Goal: Find specific page/section: Find specific page/section

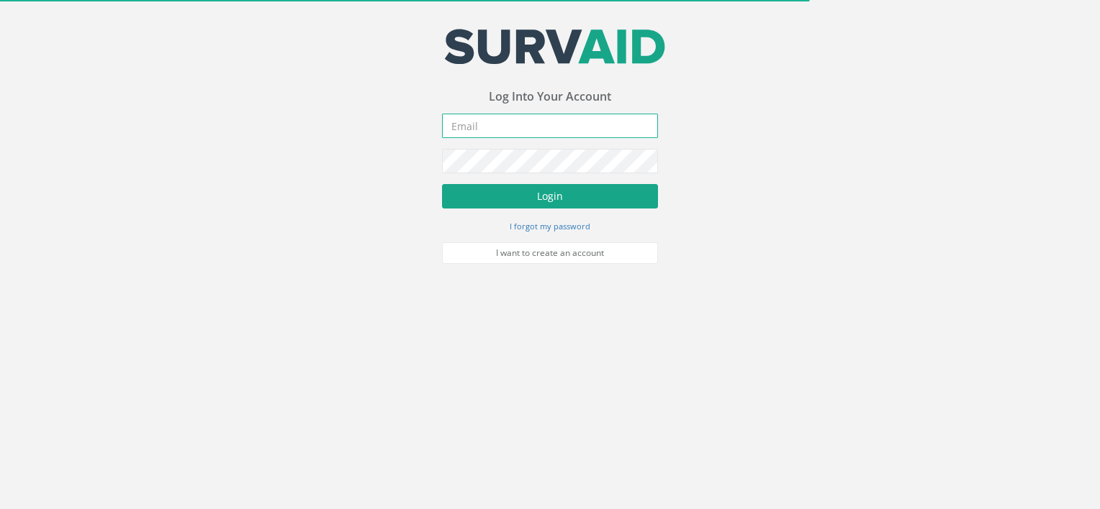
type input "[PERSON_NAME][EMAIL_ADDRESS][DOMAIN_NAME]"
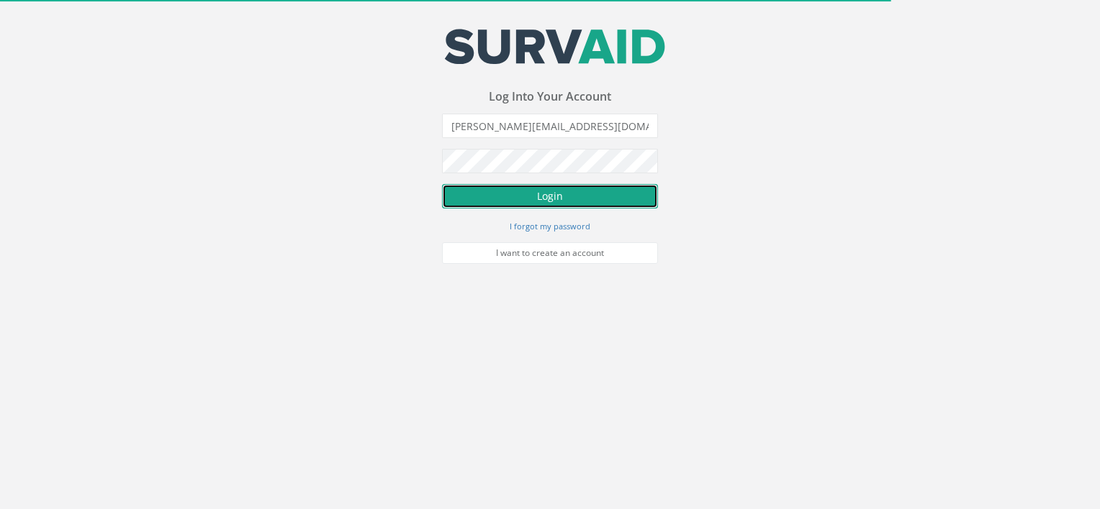
click at [507, 203] on button "Login" at bounding box center [550, 196] width 216 height 24
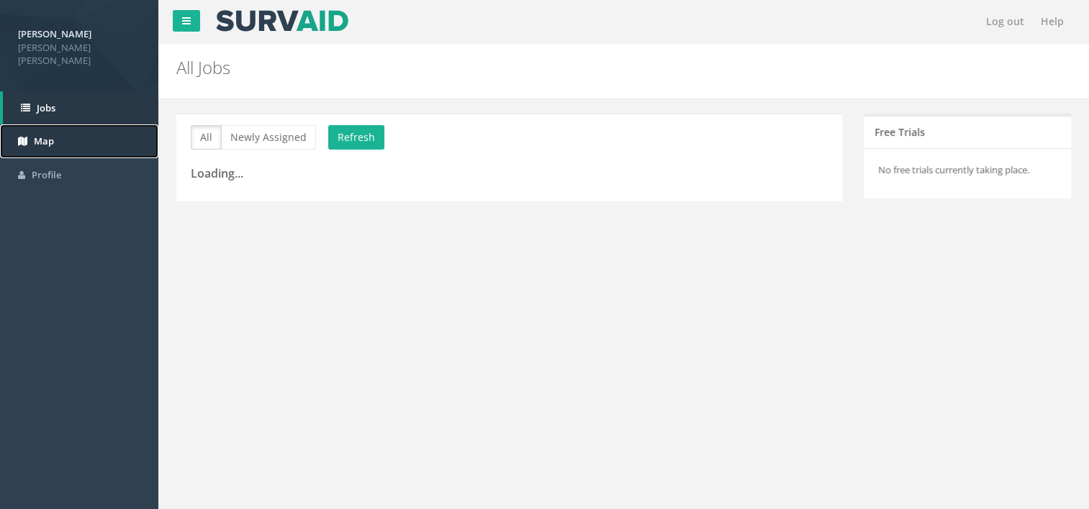
click at [52, 137] on link "Map" at bounding box center [79, 141] width 158 height 34
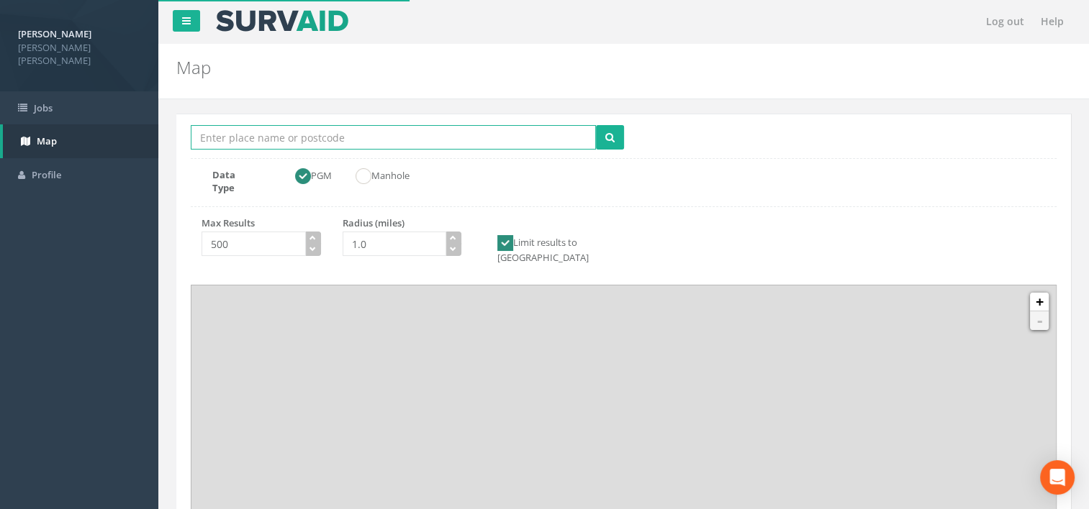
click at [276, 143] on input "Location Search Box" at bounding box center [393, 137] width 405 height 24
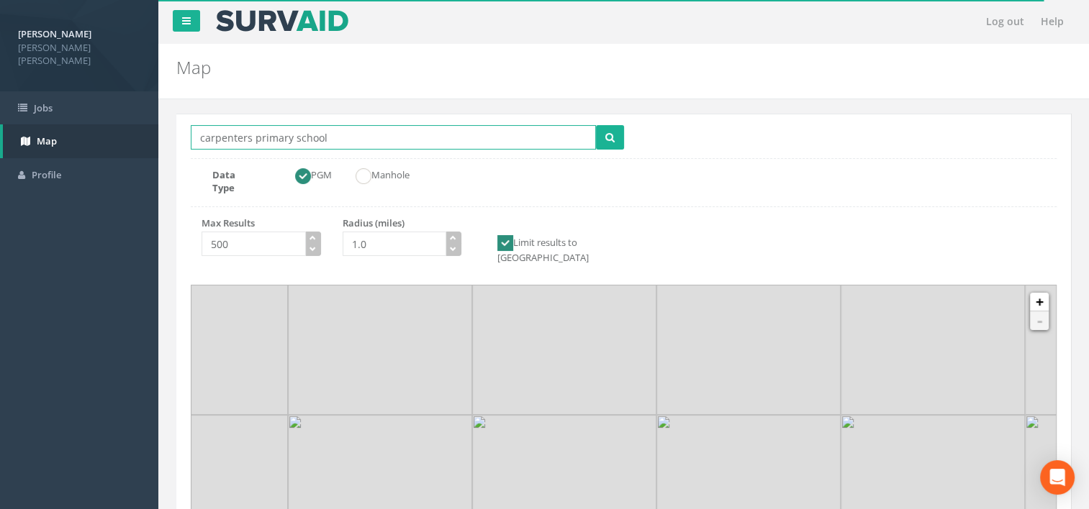
type input "carpenters primary school"
click at [596, 125] on button "submit" at bounding box center [610, 137] width 28 height 24
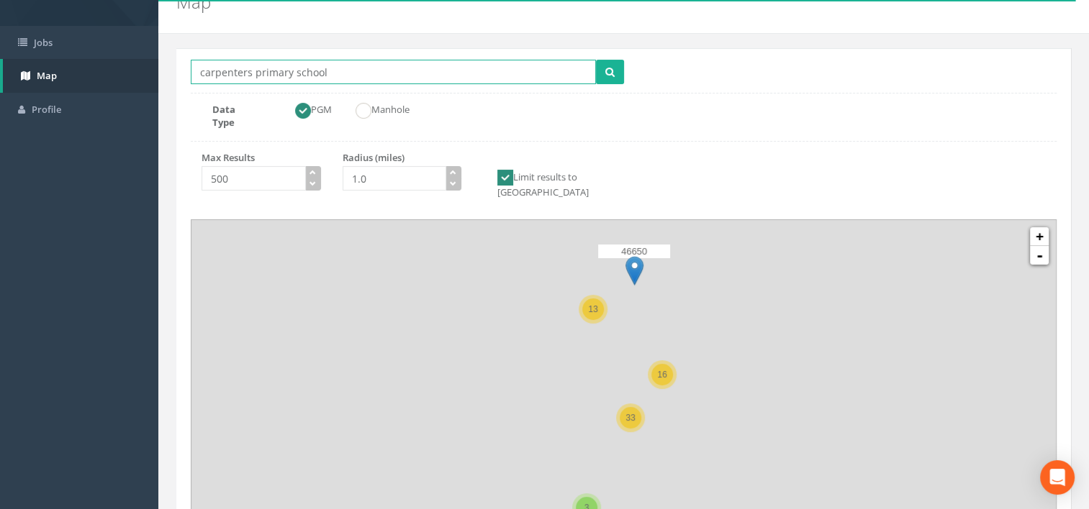
scroll to position [170, 0]
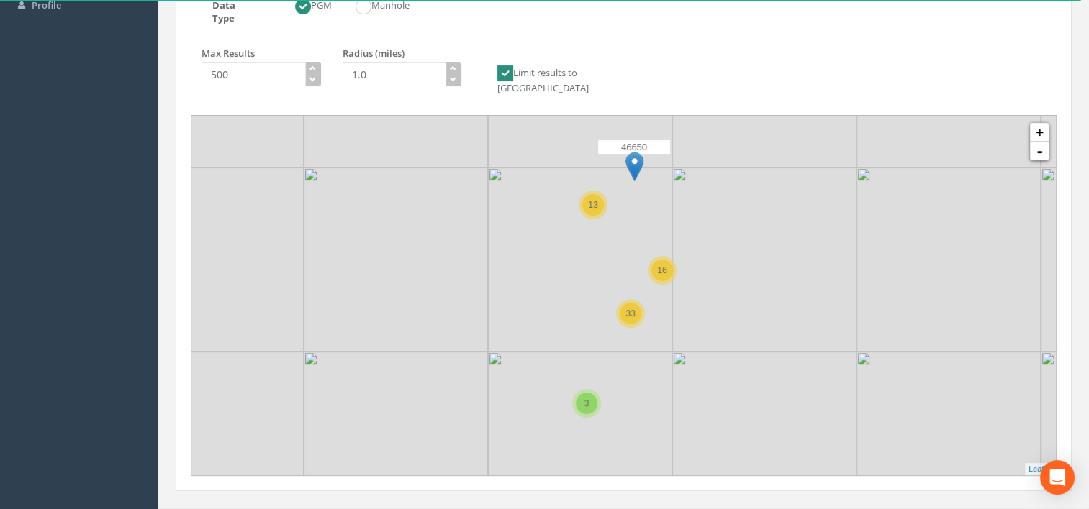
click at [661, 173] on img at bounding box center [580, 260] width 184 height 184
click at [660, 173] on img at bounding box center [580, 260] width 184 height 184
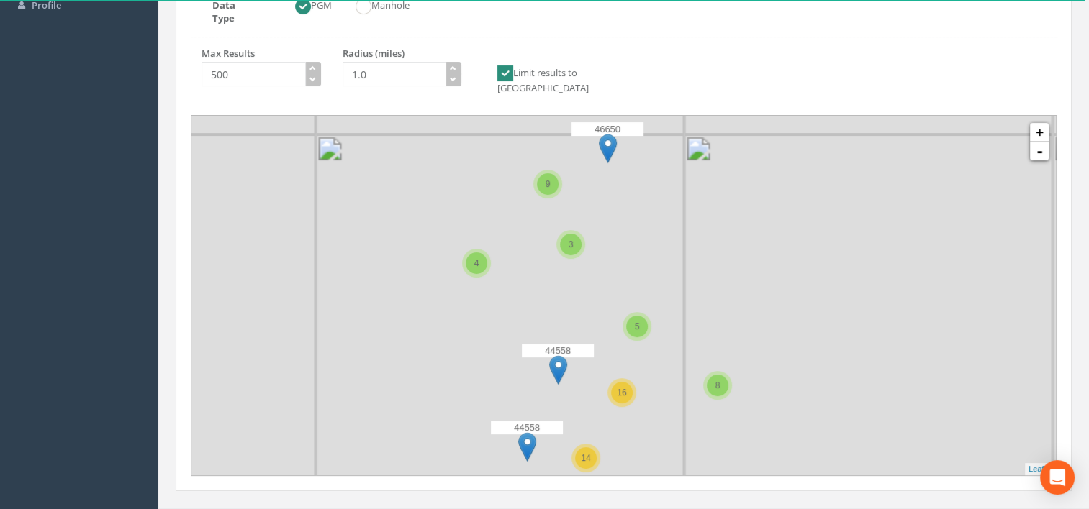
click at [666, 181] on img at bounding box center [500, 319] width 368 height 368
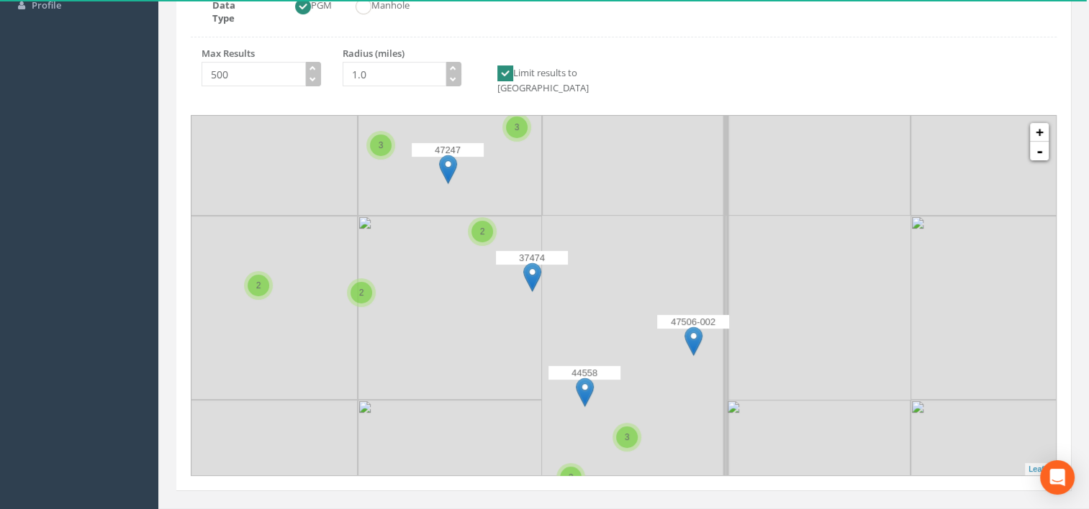
drag, startPoint x: 645, startPoint y: 273, endPoint x: 742, endPoint y: 114, distance: 186.4
click at [726, 117] on img at bounding box center [357, 400] width 737 height 737
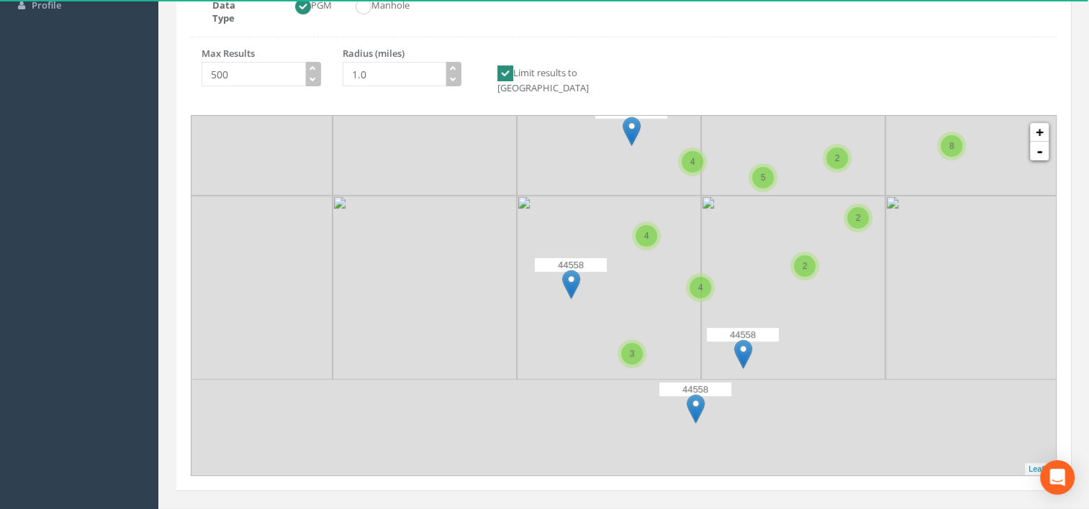
drag, startPoint x: 693, startPoint y: 319, endPoint x: 764, endPoint y: 98, distance: 232.1
click at [764, 98] on img at bounding box center [793, 104] width 184 height 184
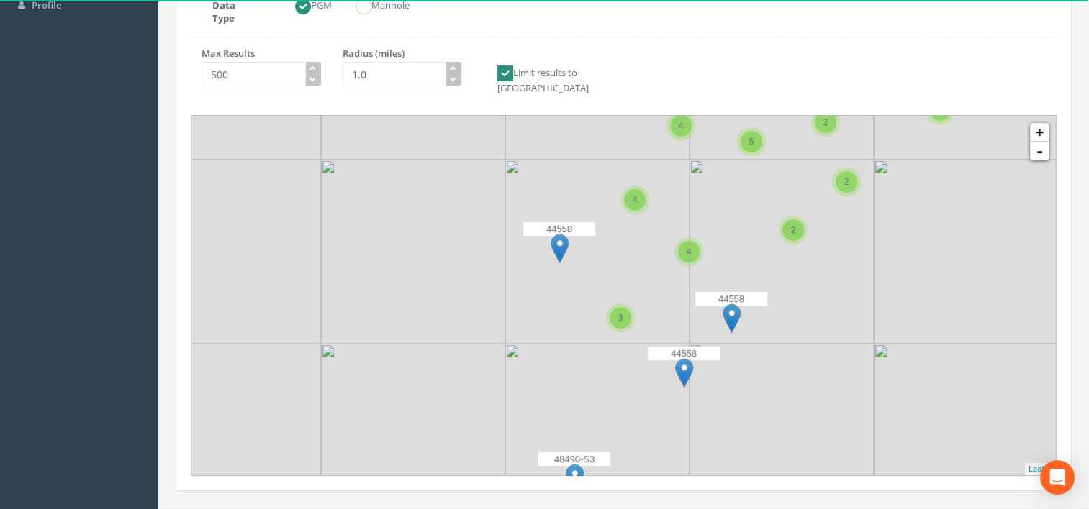
drag, startPoint x: 771, startPoint y: 346, endPoint x: 764, endPoint y: 336, distance: 12.4
click at [764, 336] on icon at bounding box center [608, 271] width 1126 height 468
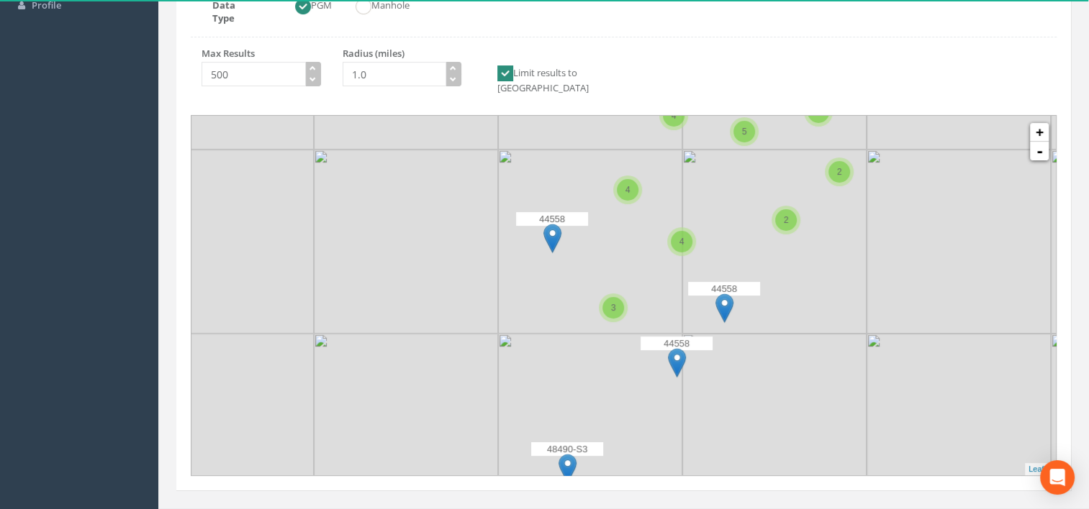
click at [763, 335] on icon at bounding box center [624, 295] width 1126 height 468
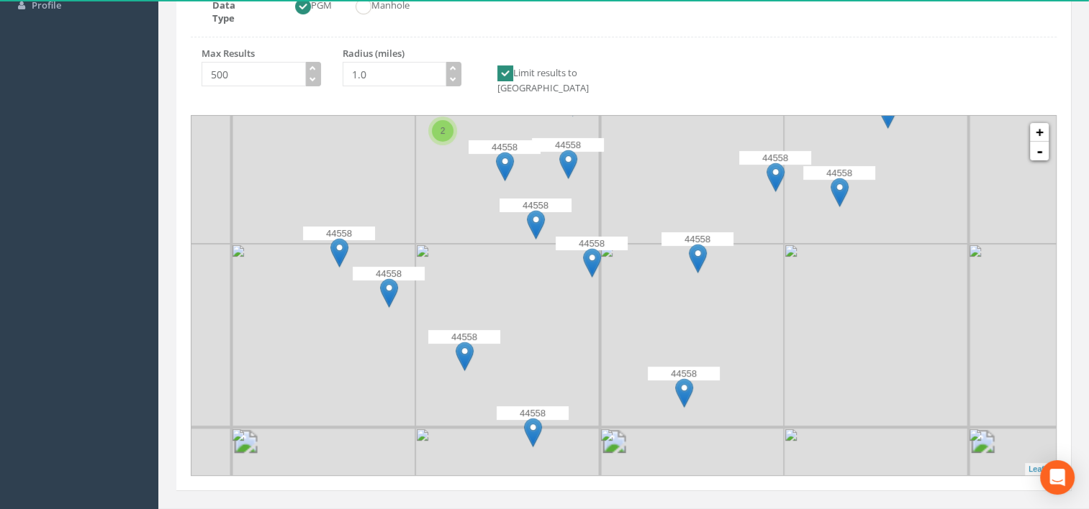
drag, startPoint x: 746, startPoint y: 265, endPoint x: 742, endPoint y: 331, distance: 66.3
click at [742, 331] on icon at bounding box center [622, 418] width 1126 height 468
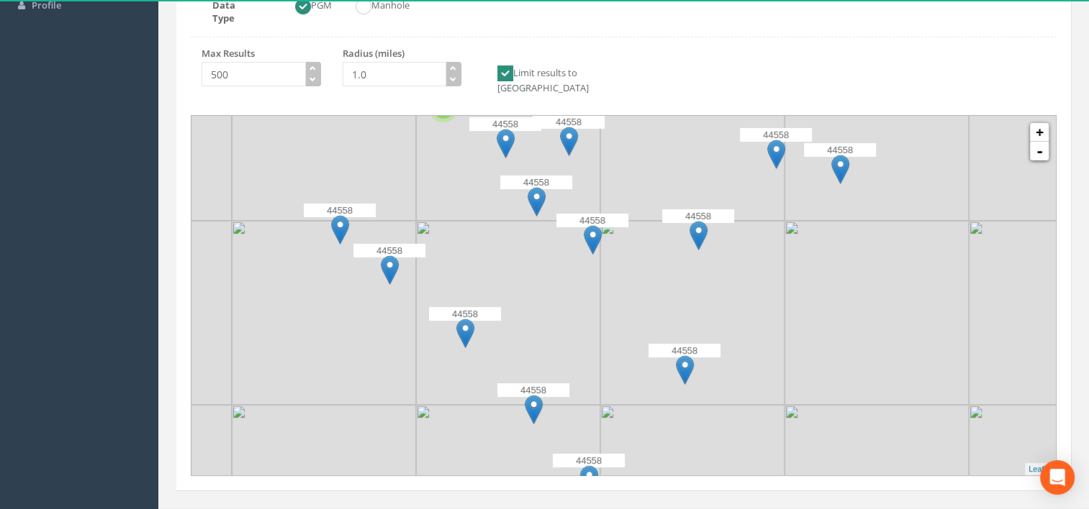
drag, startPoint x: 751, startPoint y: 303, endPoint x: 751, endPoint y: 261, distance: 41.7
click at [751, 261] on icon at bounding box center [625, 272] width 1126 height 468
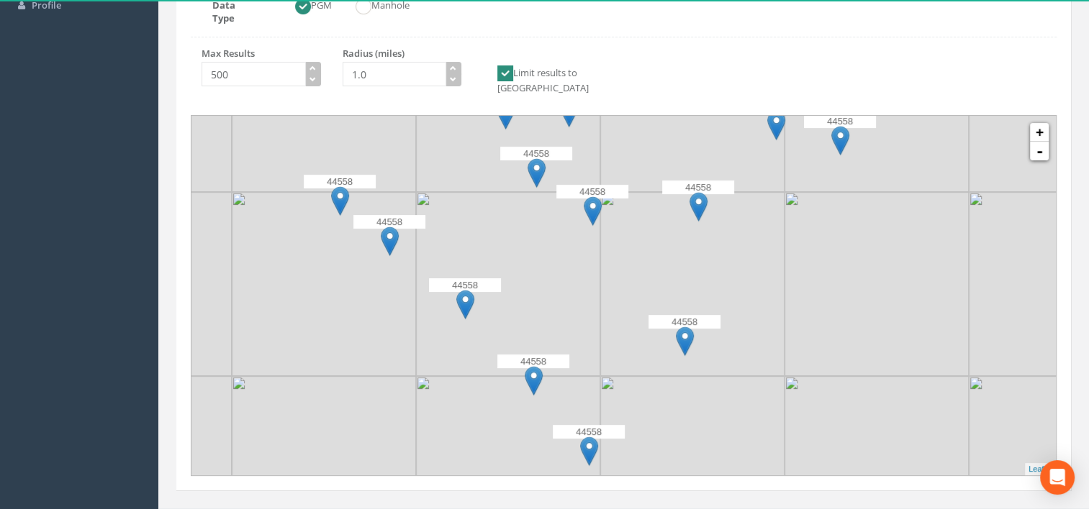
click at [620, 269] on icon at bounding box center [624, 295] width 1126 height 468
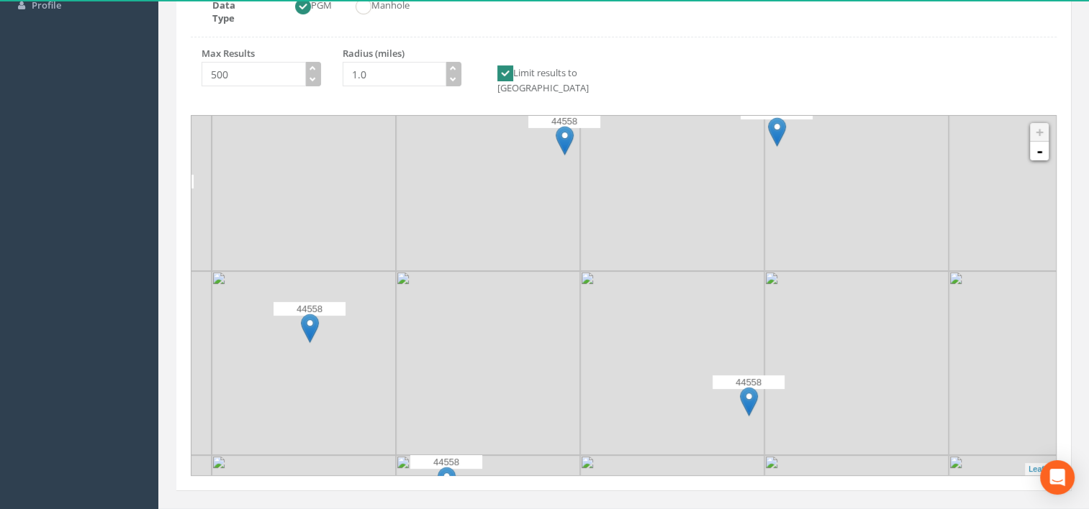
click at [745, 387] on img at bounding box center [749, 402] width 18 height 30
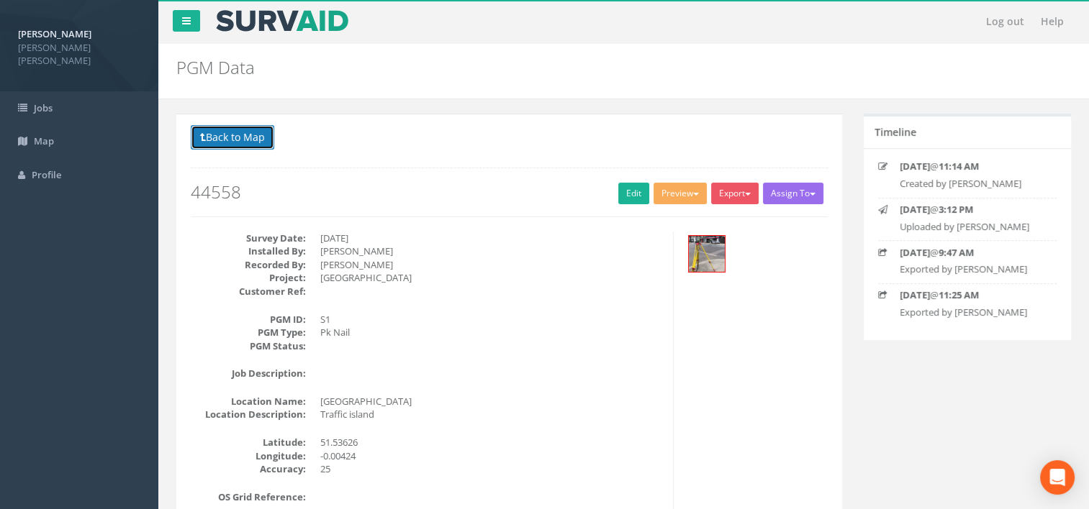
click at [220, 132] on button "Back to Map" at bounding box center [232, 137] width 83 height 24
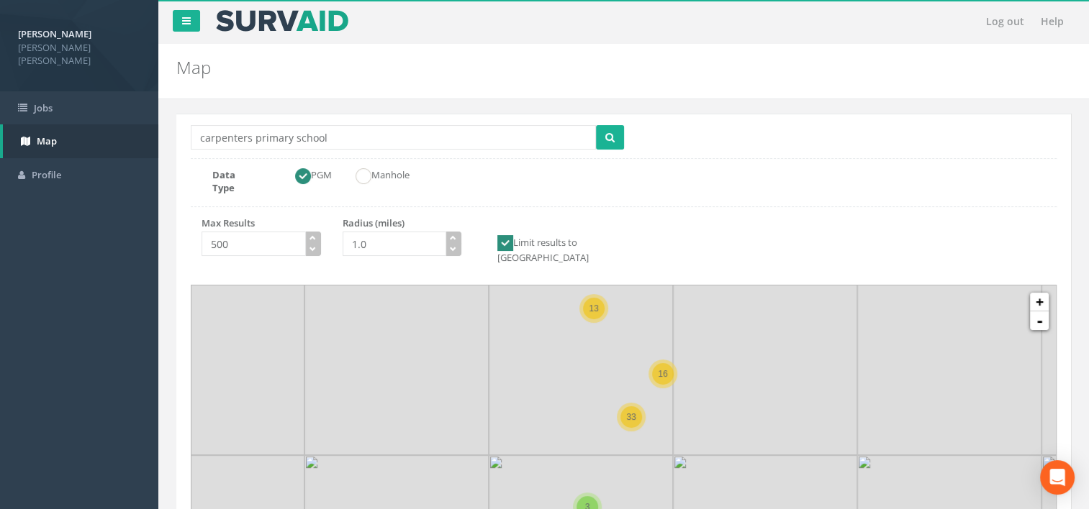
drag, startPoint x: 633, startPoint y: 379, endPoint x: 635, endPoint y: 312, distance: 66.9
click at [635, 312] on img at bounding box center [581, 363] width 184 height 184
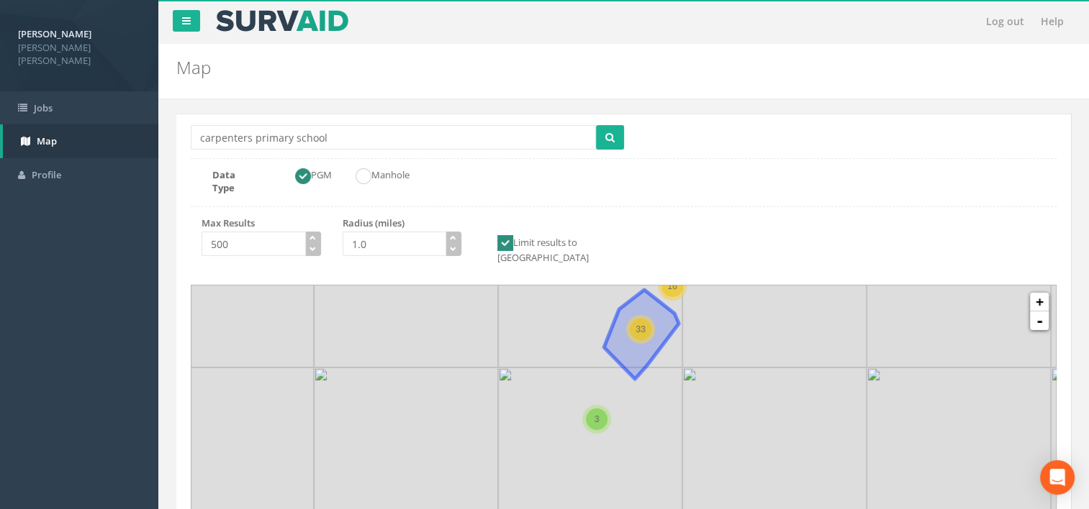
drag, startPoint x: 636, startPoint y: 391, endPoint x: 646, endPoint y: 304, distance: 88.3
click at [646, 319] on div "33" at bounding box center [641, 330] width 22 height 22
click at [667, 392] on icon at bounding box center [624, 465] width 1126 height 468
click at [668, 392] on icon at bounding box center [624, 465] width 1126 height 468
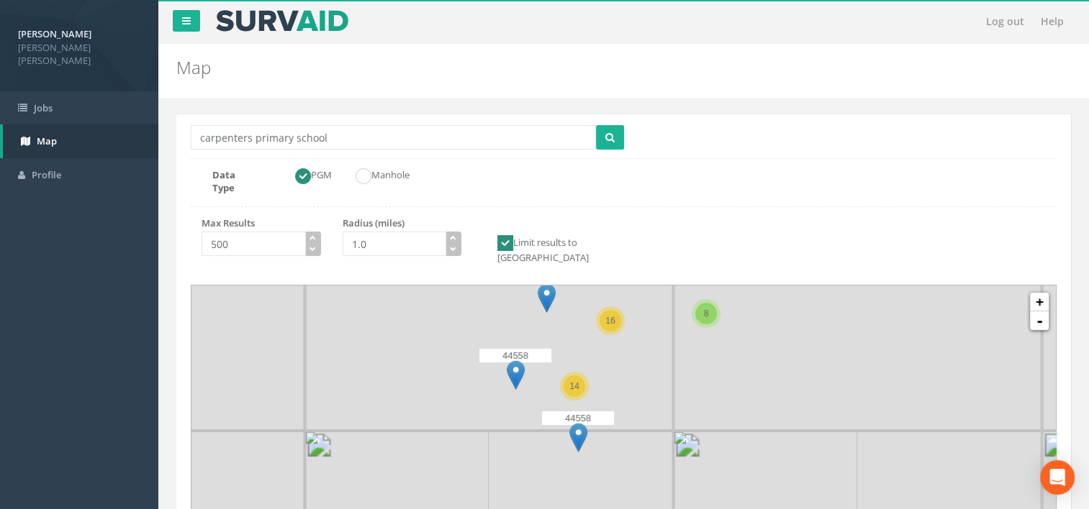
drag, startPoint x: 704, startPoint y: 302, endPoint x: 680, endPoint y: 417, distance: 117.6
click at [646, 366] on icon at bounding box center [624, 465] width 1126 height 468
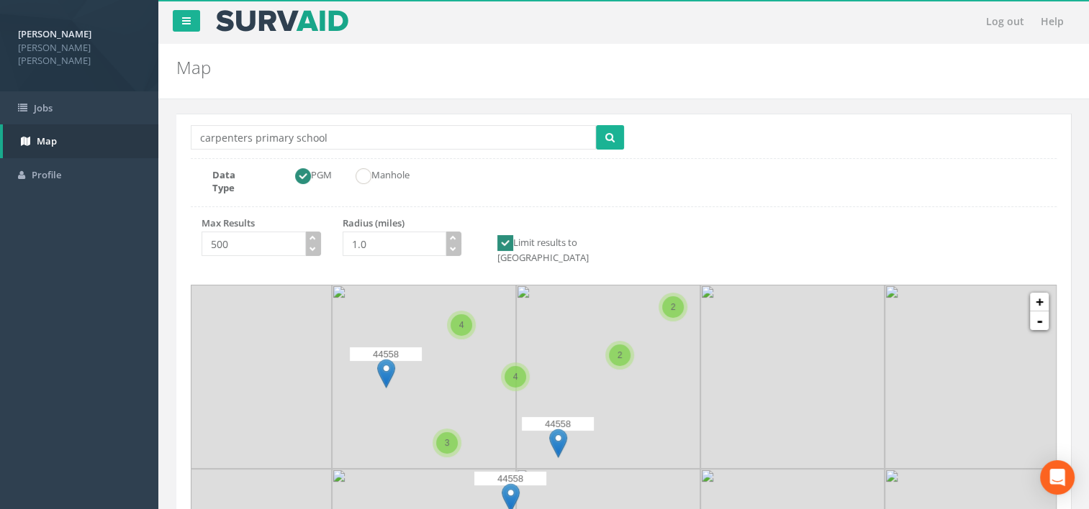
click at [577, 379] on icon at bounding box center [624, 465] width 1126 height 468
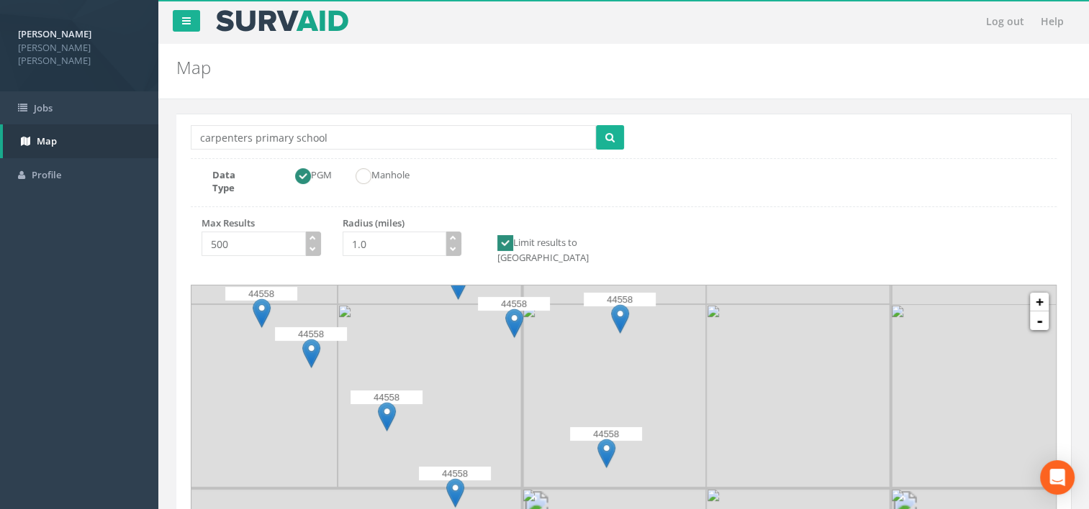
drag, startPoint x: 581, startPoint y: 346, endPoint x: 596, endPoint y: 338, distance: 16.4
click at [596, 338] on icon at bounding box center [691, 422] width 1126 height 468
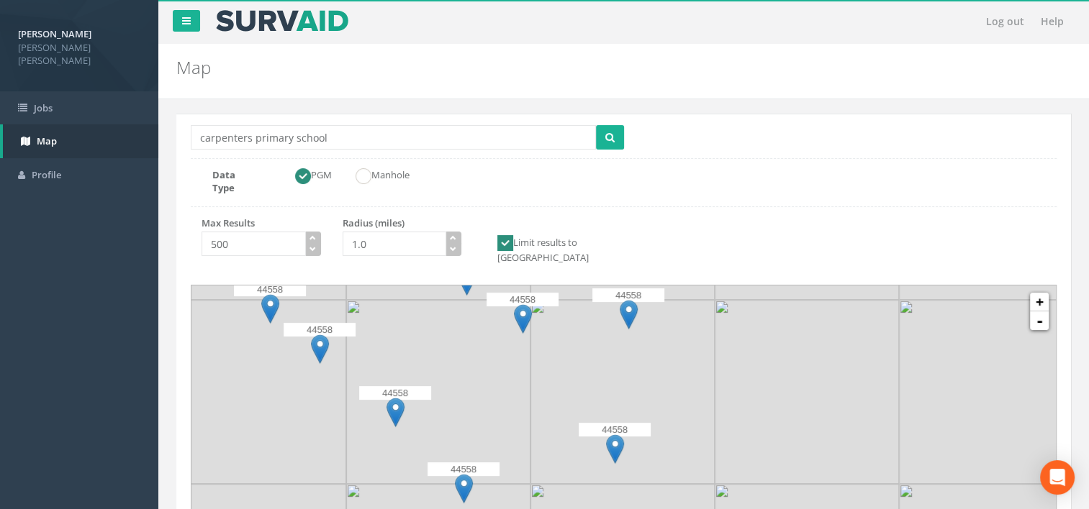
click at [566, 358] on icon at bounding box center [624, 465] width 1126 height 468
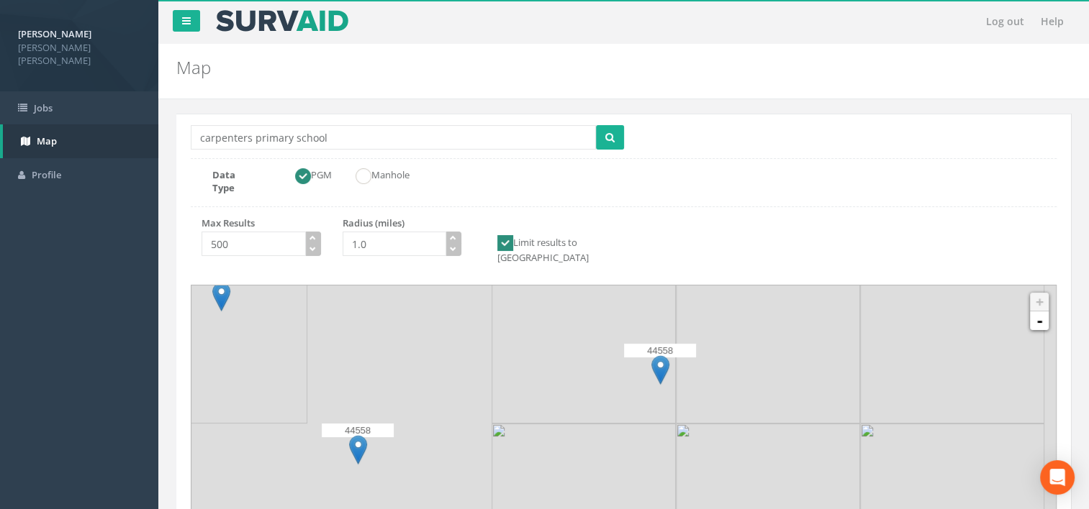
drag, startPoint x: 561, startPoint y: 376, endPoint x: 558, endPoint y: 216, distance: 159.8
click at [558, 216] on div "Location Search Box carpenters primary school Multiple Locations Found Data Typ…" at bounding box center [623, 387] width 895 height 546
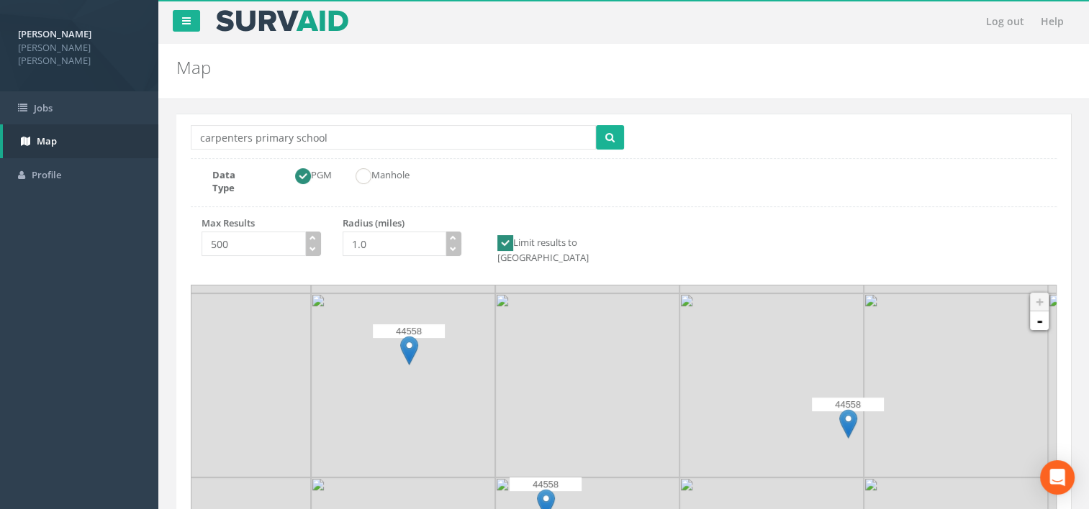
drag, startPoint x: 484, startPoint y: 377, endPoint x: 671, endPoint y: 458, distance: 204.0
click at [671, 458] on icon at bounding box center [812, 519] width 1126 height 468
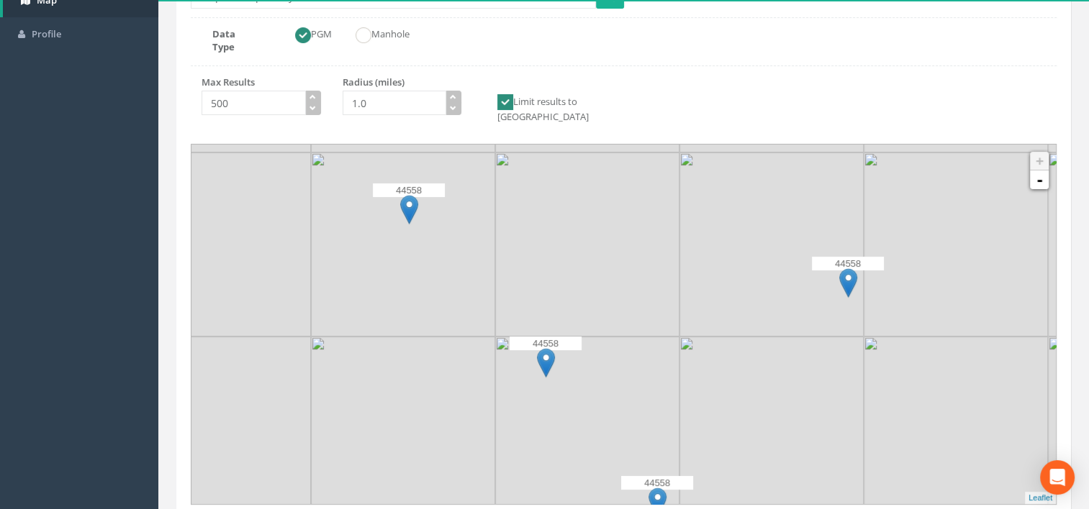
scroll to position [144, 0]
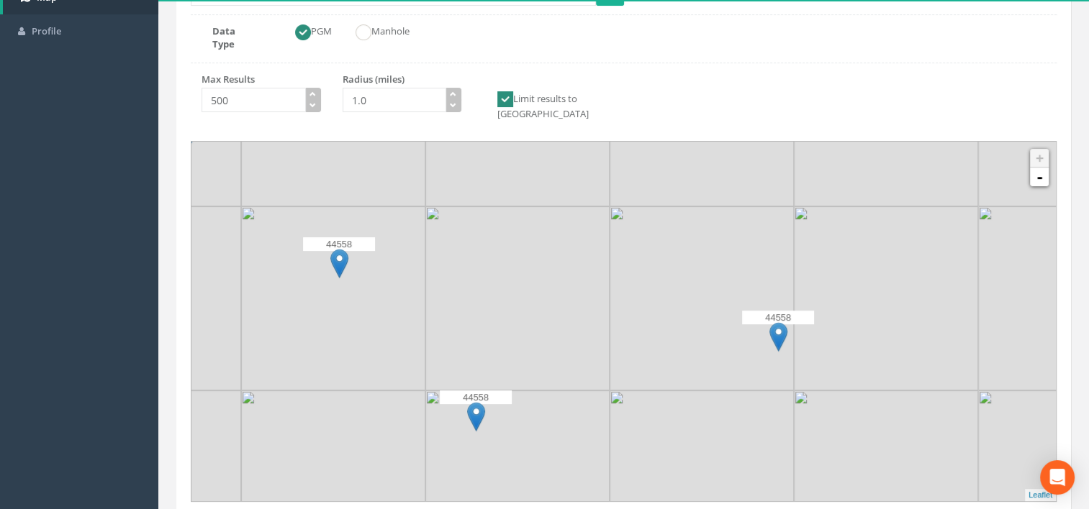
drag, startPoint x: 674, startPoint y: 291, endPoint x: 602, endPoint y: 348, distance: 92.2
click at [602, 348] on icon at bounding box center [554, 378] width 1126 height 468
click at [629, 84] on div "Max Results 500 Radius (miles) 1.0 Limit results to [GEOGRAPHIC_DATA]" at bounding box center [623, 102] width 887 height 59
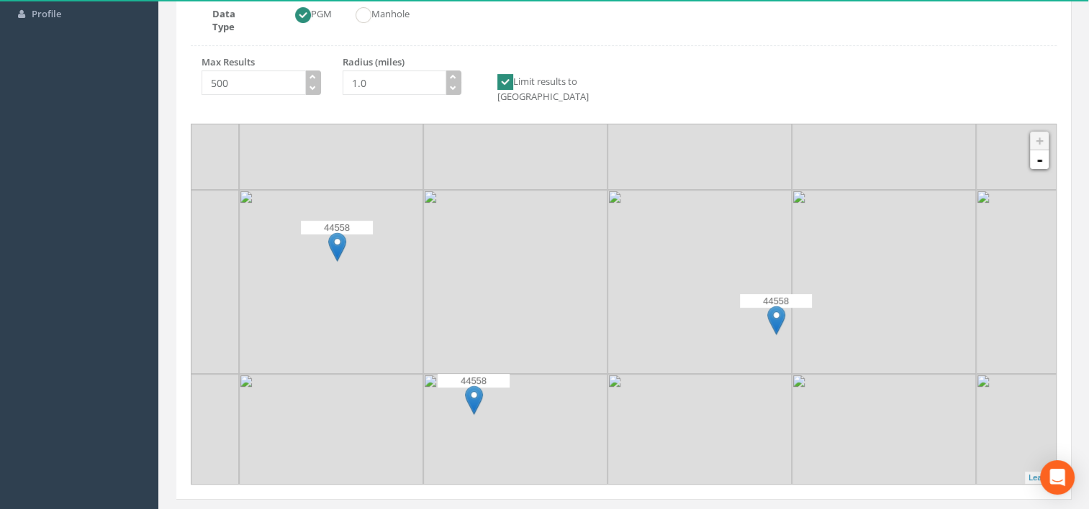
scroll to position [170, 0]
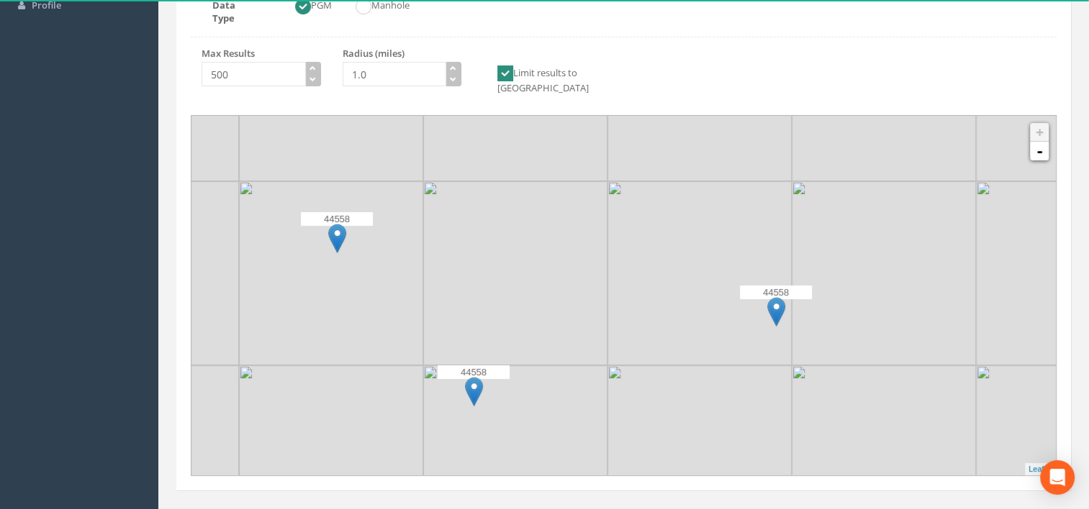
click at [476, 377] on img at bounding box center [474, 392] width 18 height 30
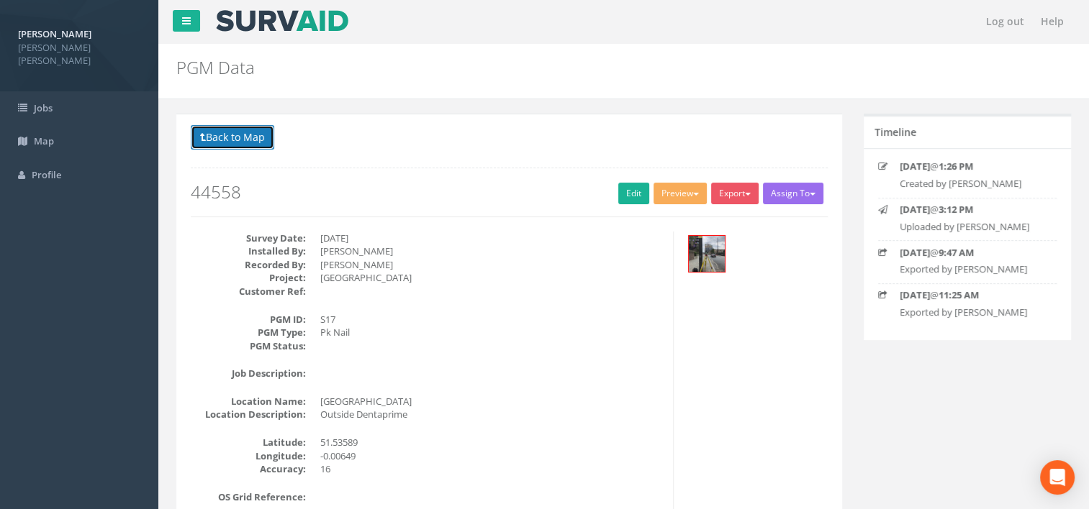
click at [250, 138] on button "Back to Map" at bounding box center [232, 137] width 83 height 24
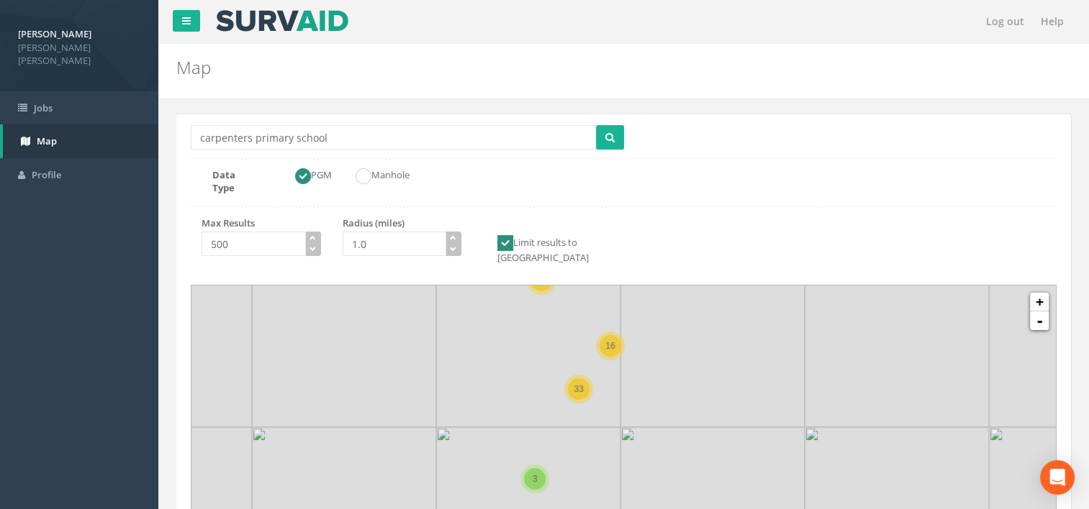
drag, startPoint x: 567, startPoint y: 396, endPoint x: 514, endPoint y: 297, distance: 112.1
click at [514, 297] on img at bounding box center [528, 335] width 184 height 184
click at [620, 366] on icon at bounding box center [624, 465] width 1126 height 468
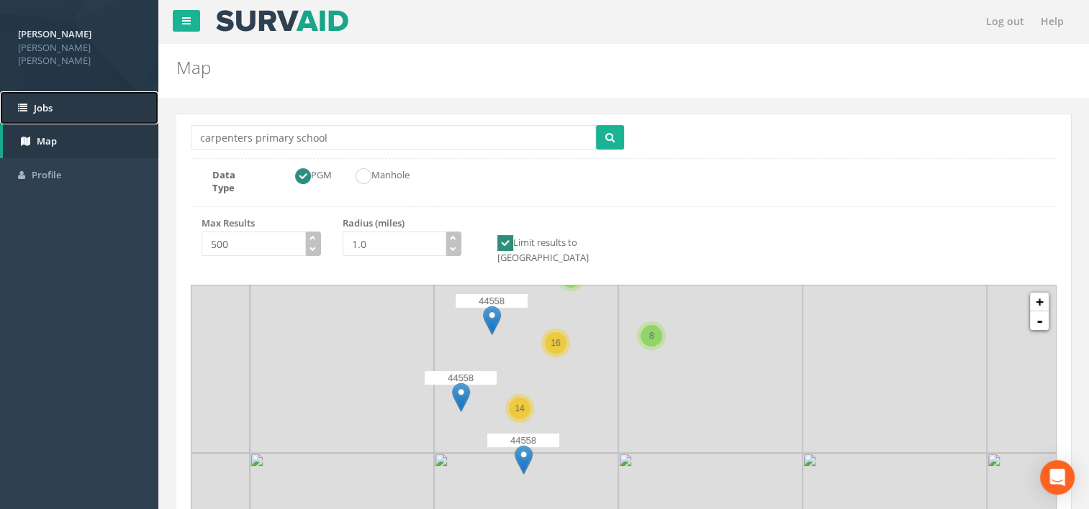
click at [86, 95] on link "Jobs" at bounding box center [79, 108] width 158 height 34
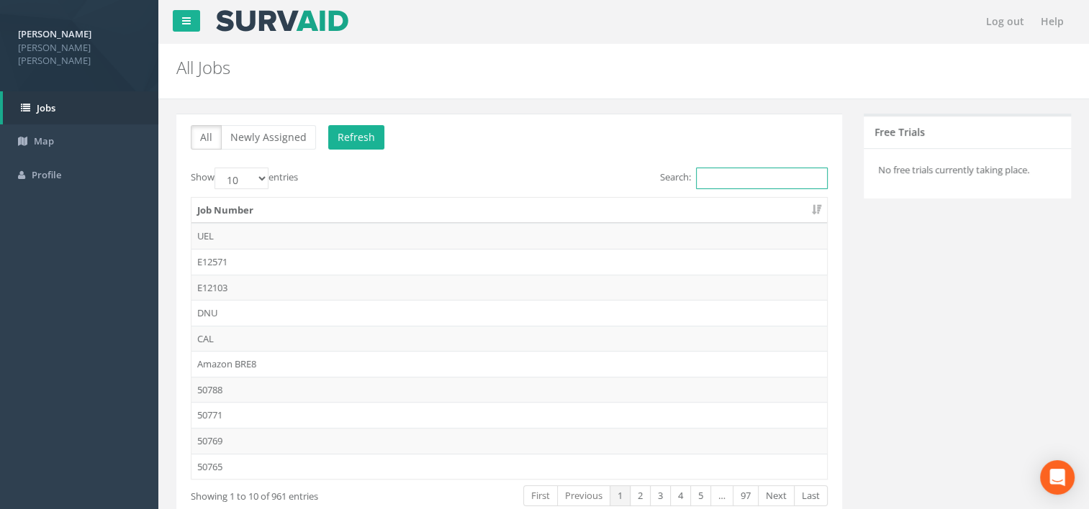
click at [712, 181] on input "Search:" at bounding box center [762, 179] width 132 height 22
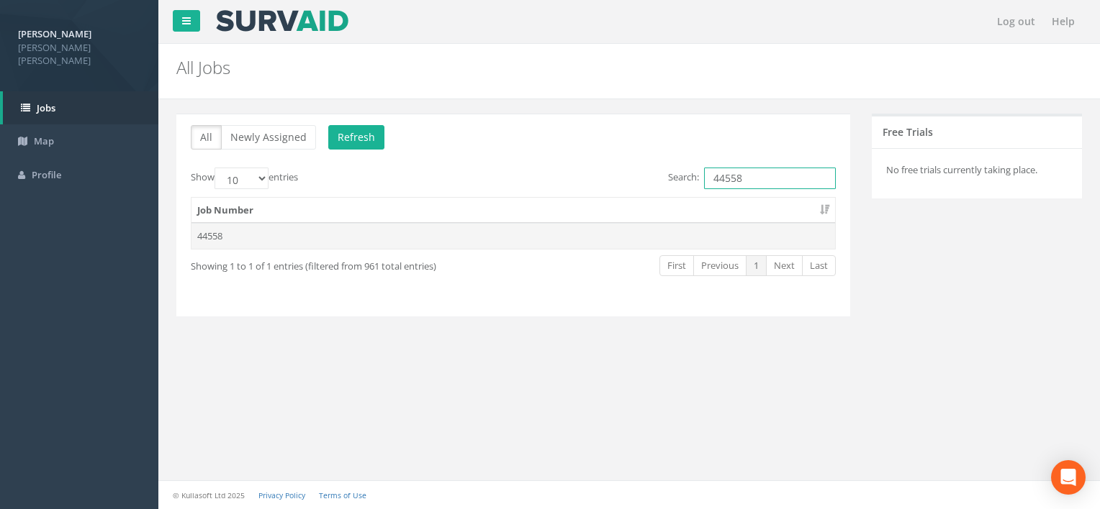
type input "44558"
click at [465, 233] on td "44558" at bounding box center [512, 236] width 643 height 26
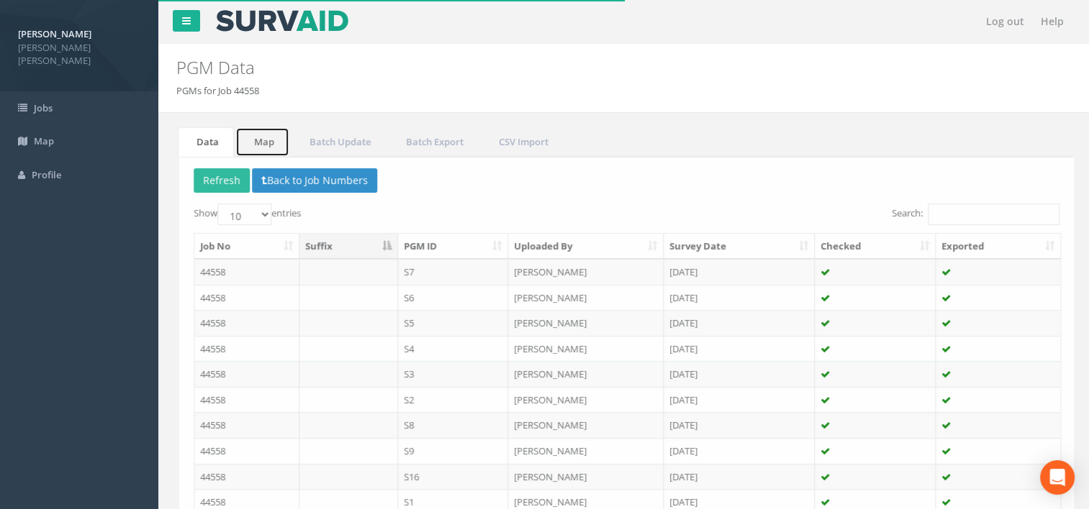
click at [262, 142] on link "Map" at bounding box center [261, 142] width 54 height 30
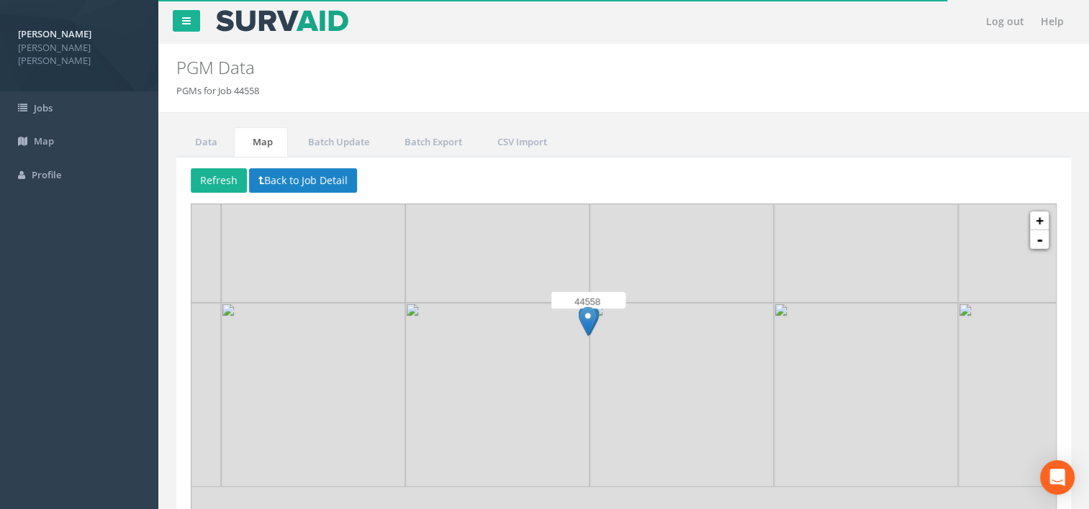
drag, startPoint x: 625, startPoint y: 391, endPoint x: 587, endPoint y: 263, distance: 133.4
click at [155, 50] on div at bounding box center [155, 50] width 0 height 0
click at [580, 302] on img at bounding box center [583, 310] width 18 height 30
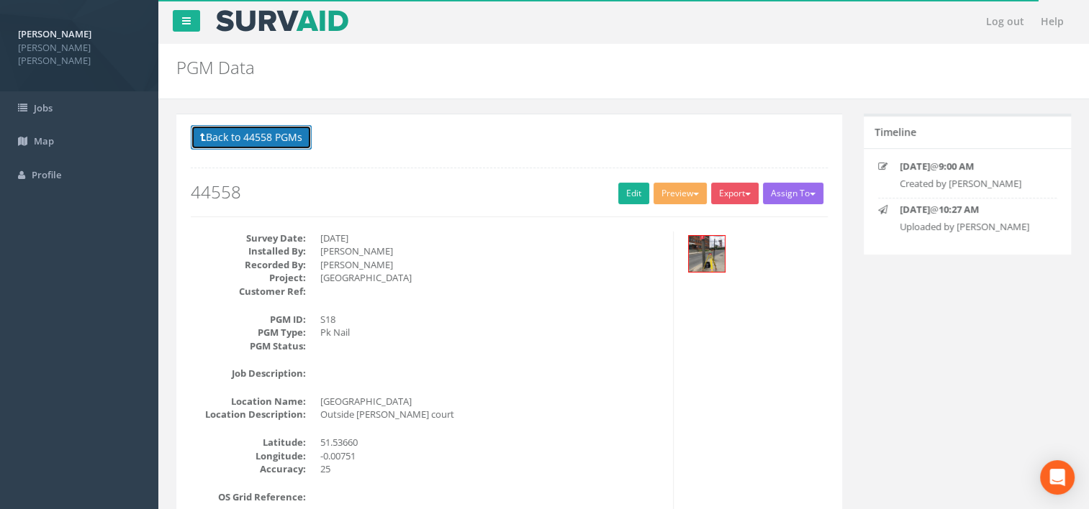
click at [255, 139] on button "Back to 44558 PGMs" at bounding box center [251, 137] width 121 height 24
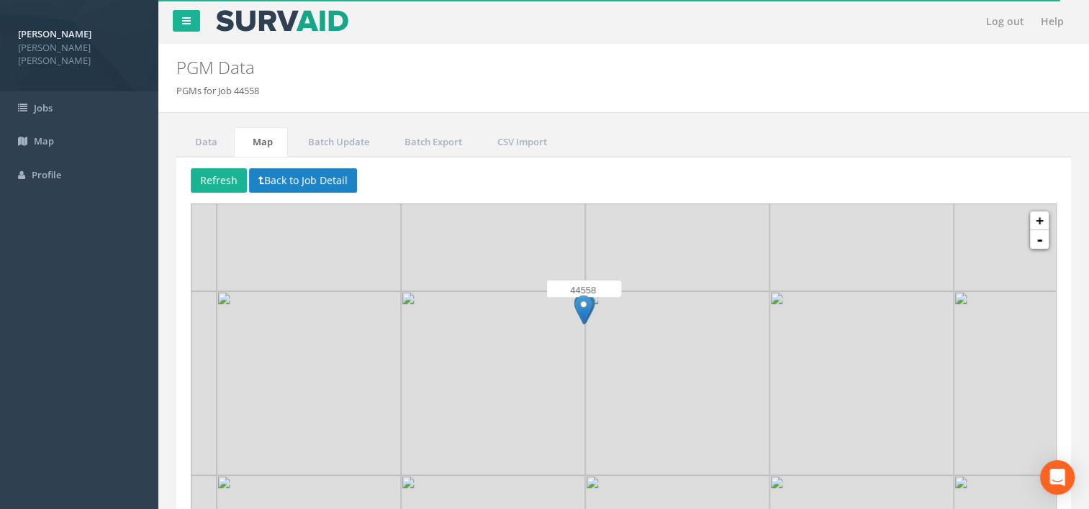
click at [588, 350] on img at bounding box center [677, 383] width 184 height 184
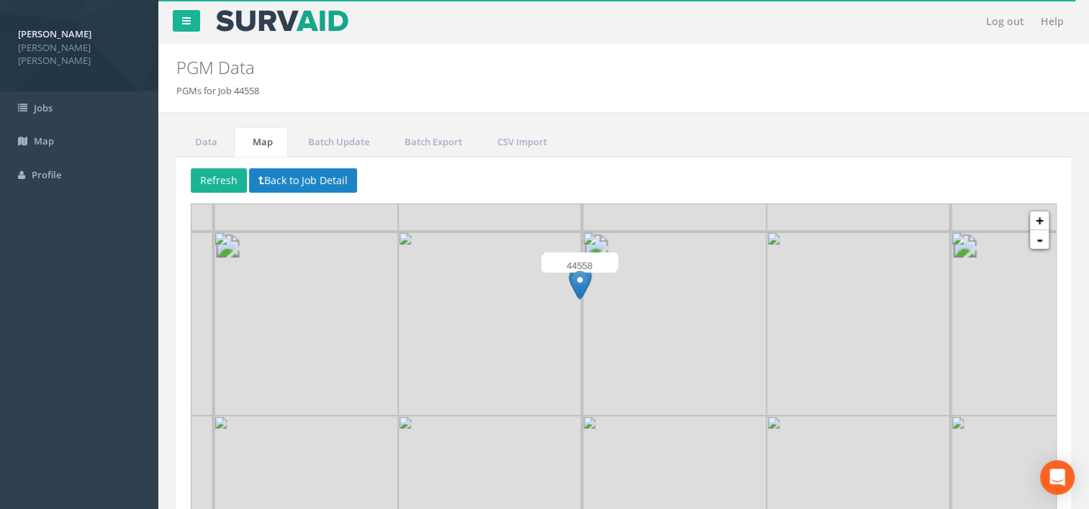
click at [573, 313] on img at bounding box center [490, 324] width 184 height 184
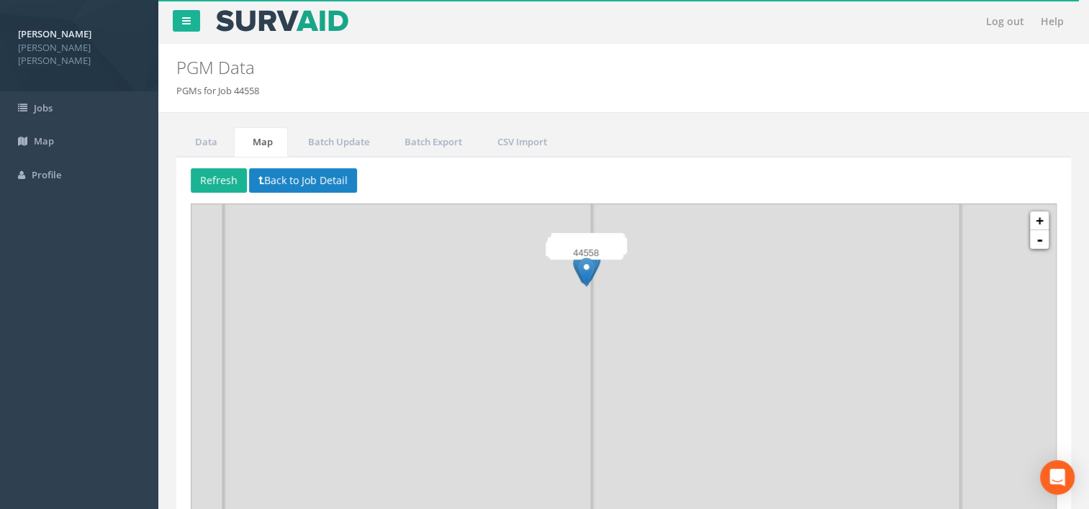
click at [540, 285] on img at bounding box center [408, 332] width 368 height 368
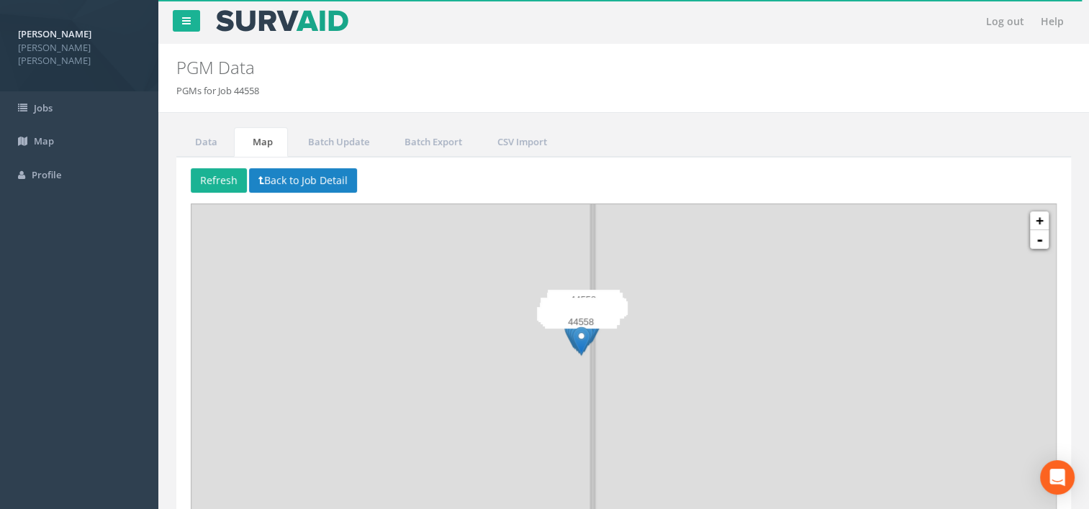
drag, startPoint x: 554, startPoint y: 329, endPoint x: 478, endPoint y: 421, distance: 119.6
click at [478, 421] on img at bounding box center [224, 445] width 737 height 737
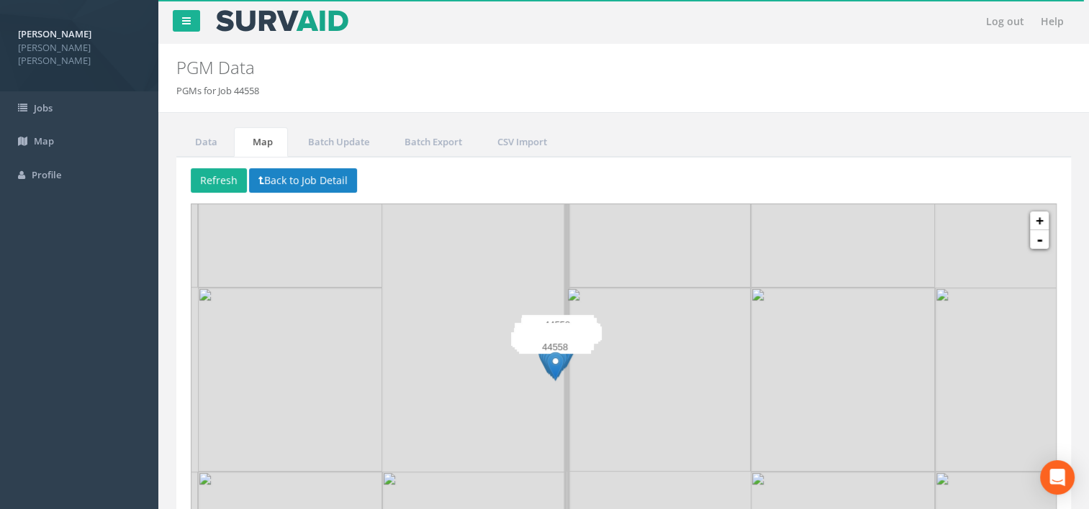
click at [486, 373] on img at bounding box center [198, 470] width 737 height 737
click at [486, 373] on img at bounding box center [474, 380] width 184 height 184
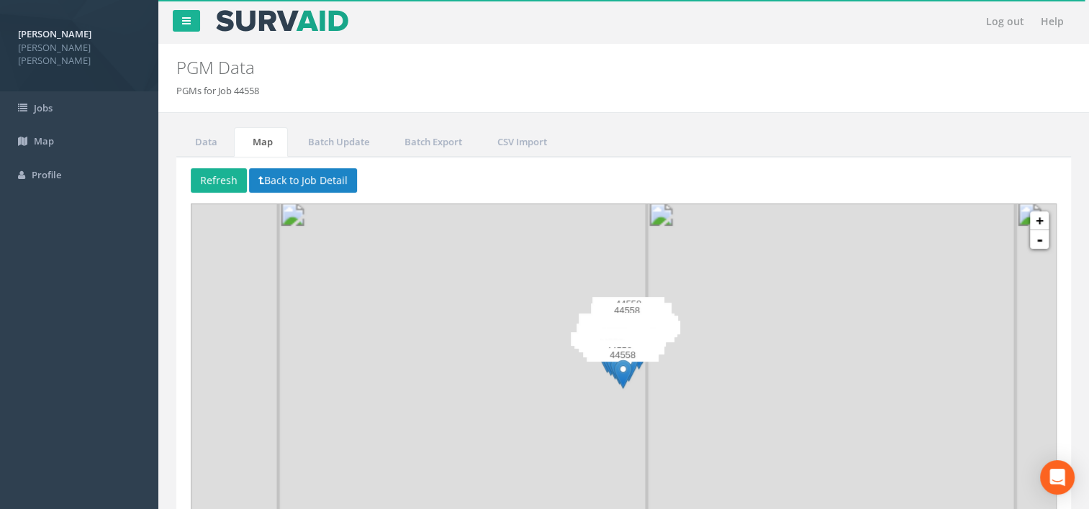
click at [515, 400] on img at bounding box center [462, 384] width 368 height 368
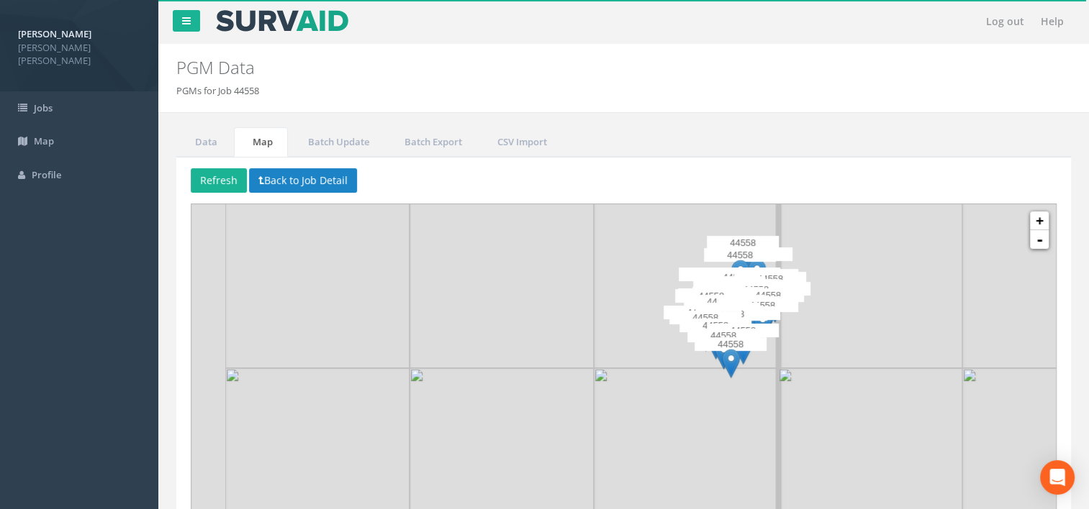
click at [614, 394] on img at bounding box center [686, 460] width 184 height 184
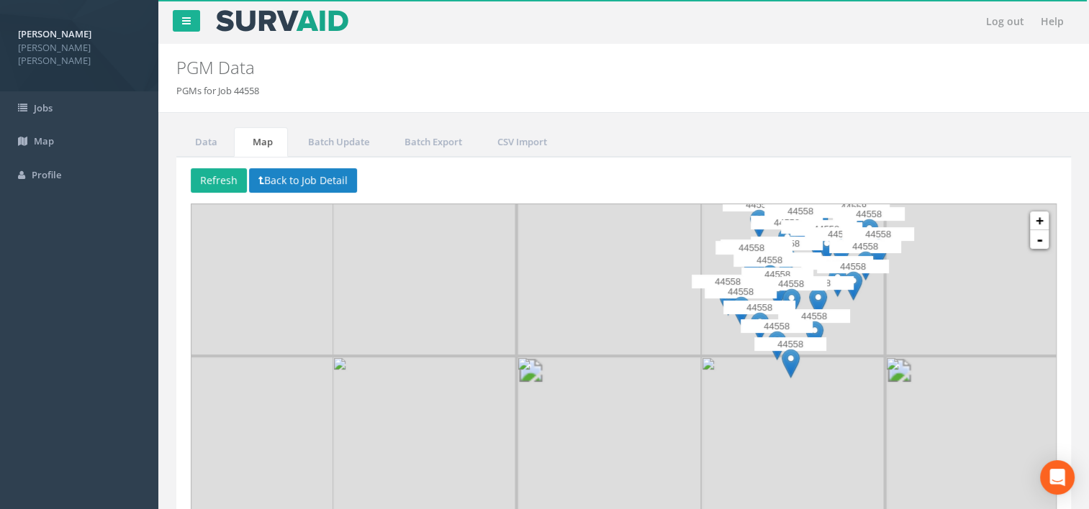
click at [517, 429] on img at bounding box center [609, 449] width 184 height 184
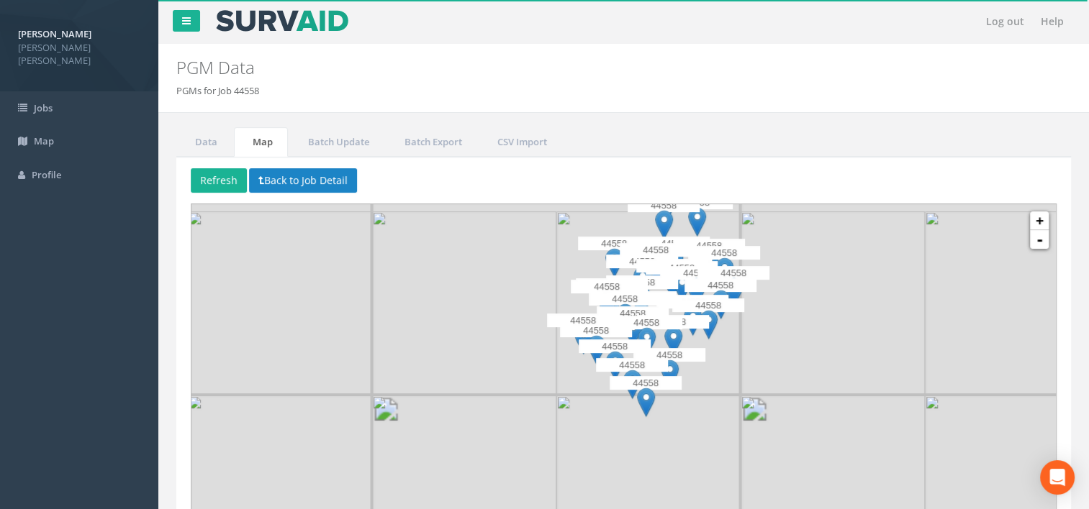
click at [718, 401] on img at bounding box center [648, 488] width 184 height 184
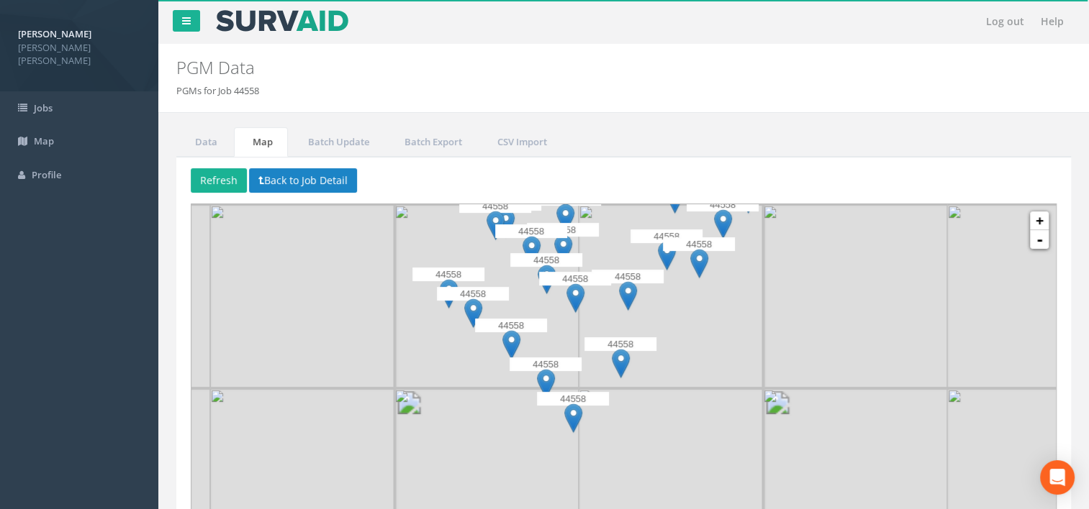
click at [717, 389] on img at bounding box center [671, 481] width 184 height 184
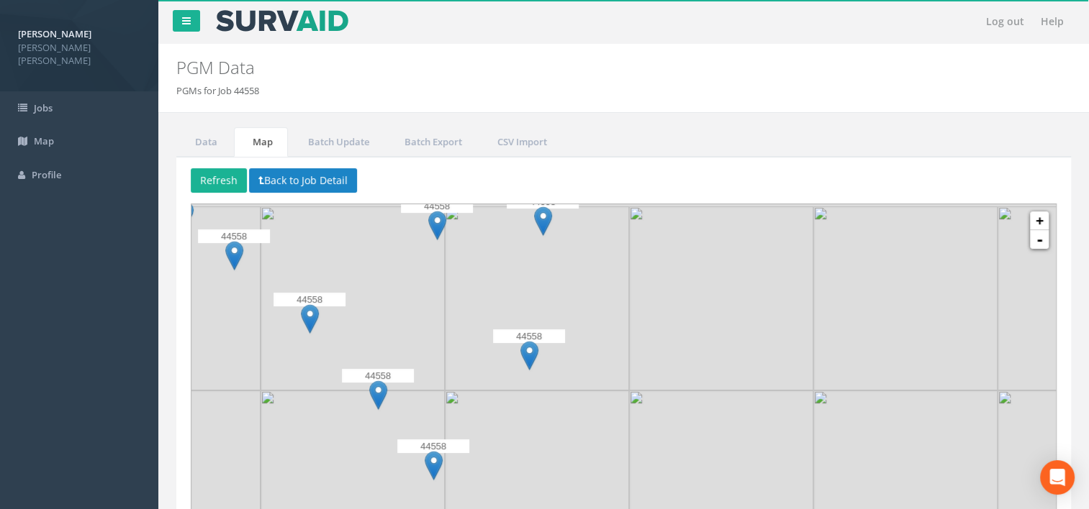
drag, startPoint x: 621, startPoint y: 440, endPoint x: 667, endPoint y: 472, distance: 56.3
click at [629, 472] on img at bounding box center [537, 483] width 184 height 184
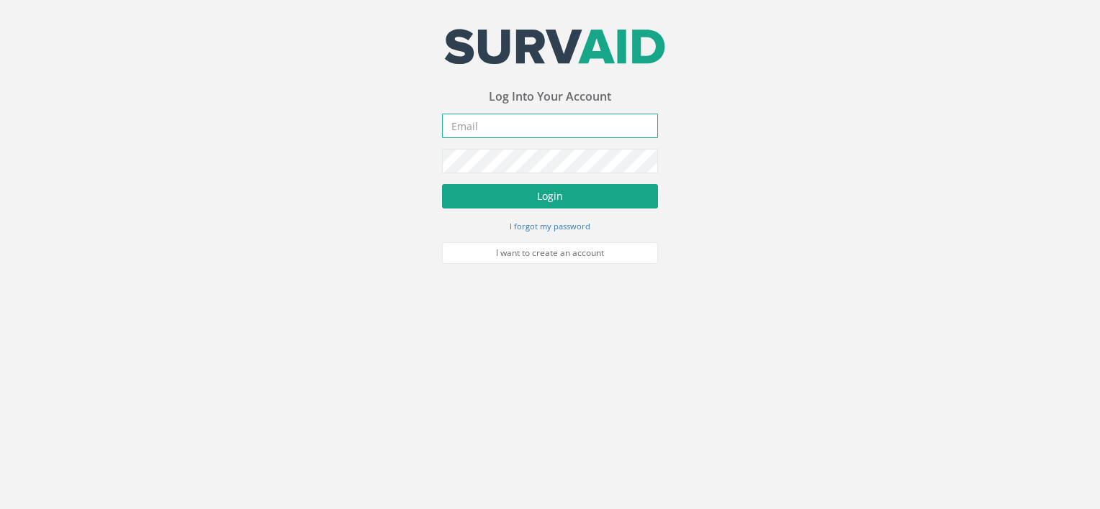
type input "[PERSON_NAME][EMAIL_ADDRESS][DOMAIN_NAME]"
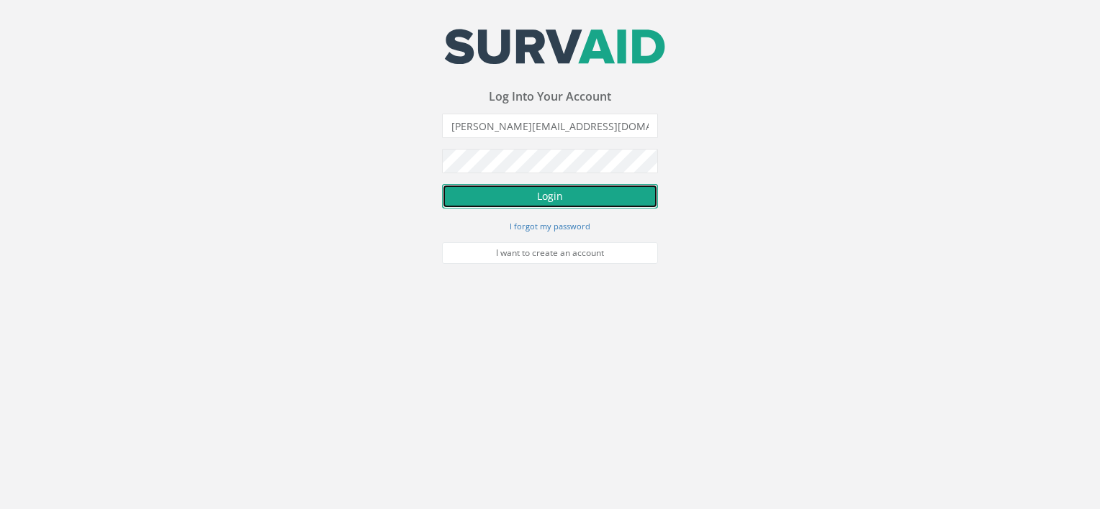
click at [616, 208] on button "Login" at bounding box center [550, 196] width 216 height 24
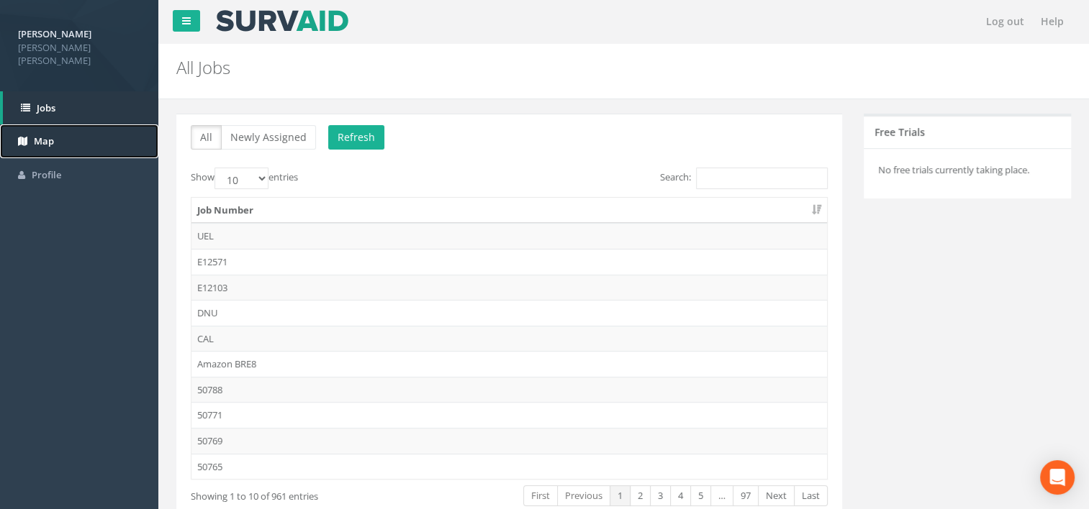
click at [24, 137] on icon at bounding box center [22, 141] width 9 height 9
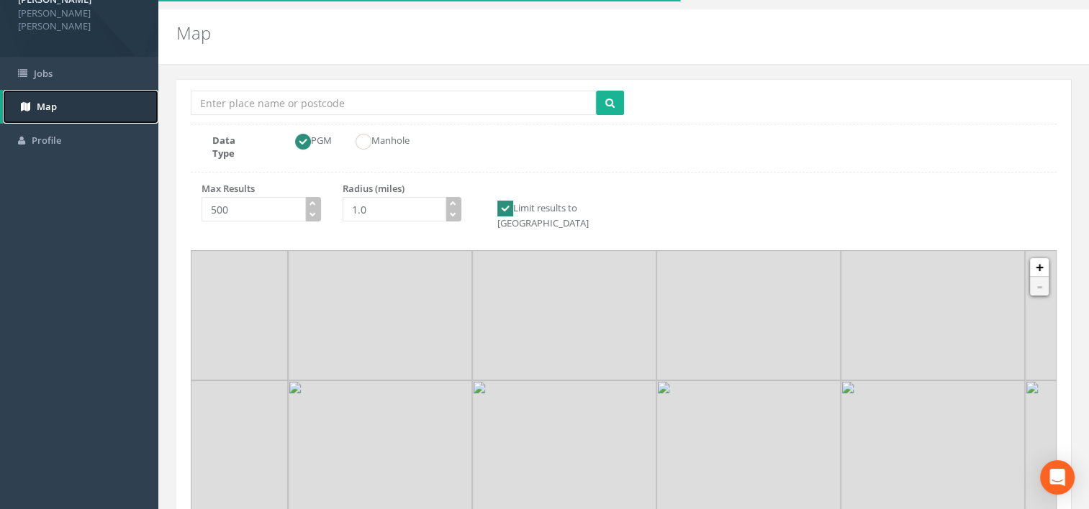
scroll to position [26, 0]
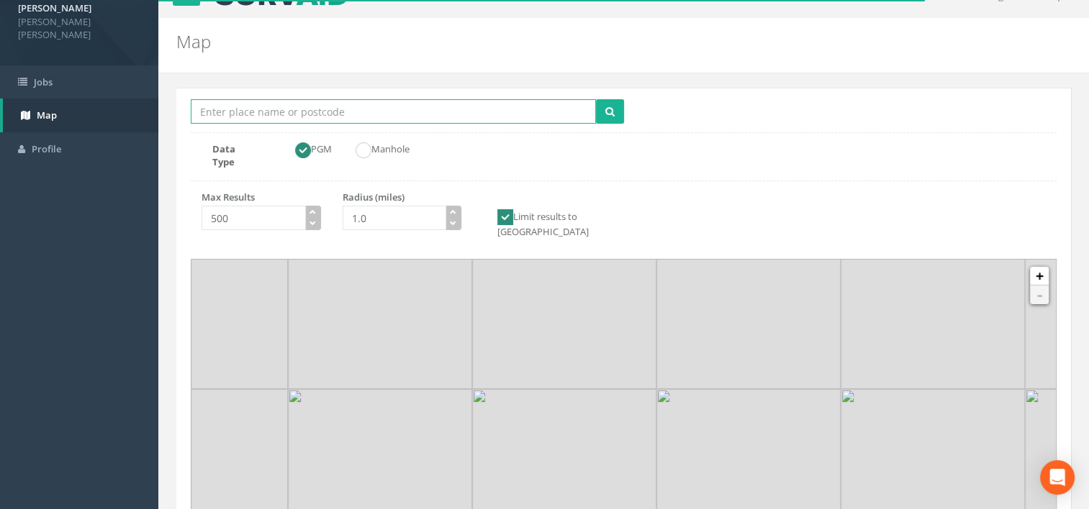
click at [366, 112] on input "Location Search Box" at bounding box center [393, 111] width 405 height 24
click at [596, 99] on button "submit" at bounding box center [610, 111] width 28 height 24
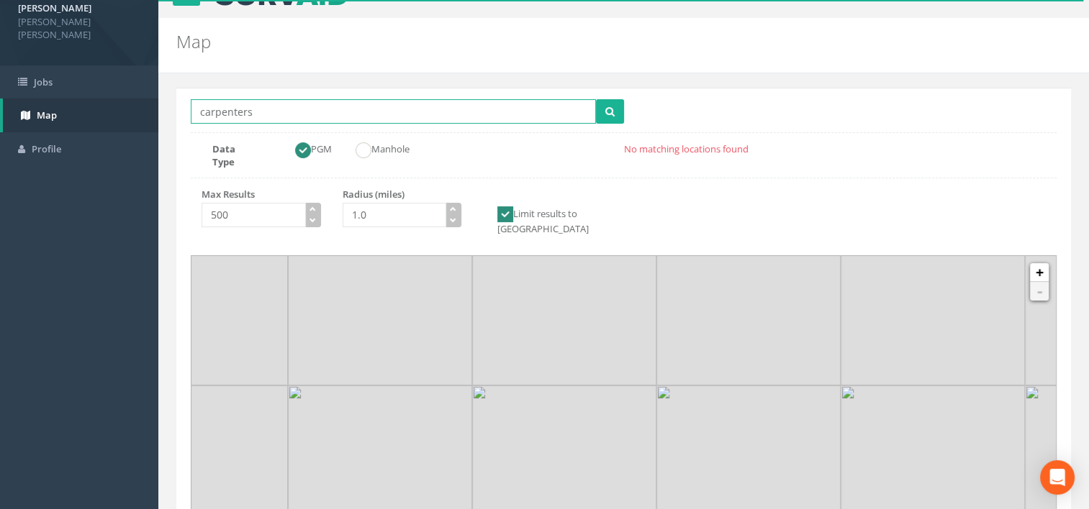
type input "carpenters primary school"
click at [607, 114] on icon "submit" at bounding box center [609, 112] width 9 height 10
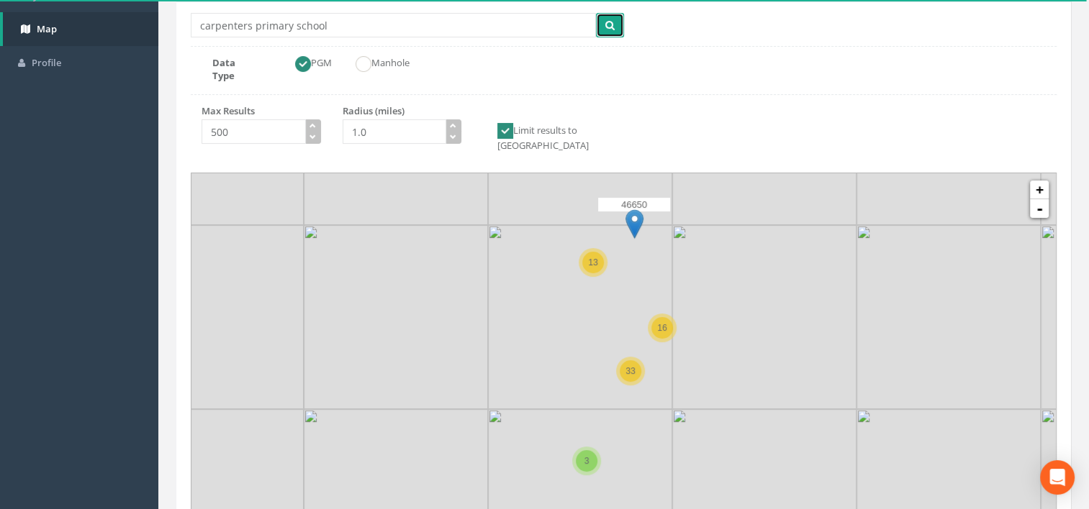
scroll to position [170, 0]
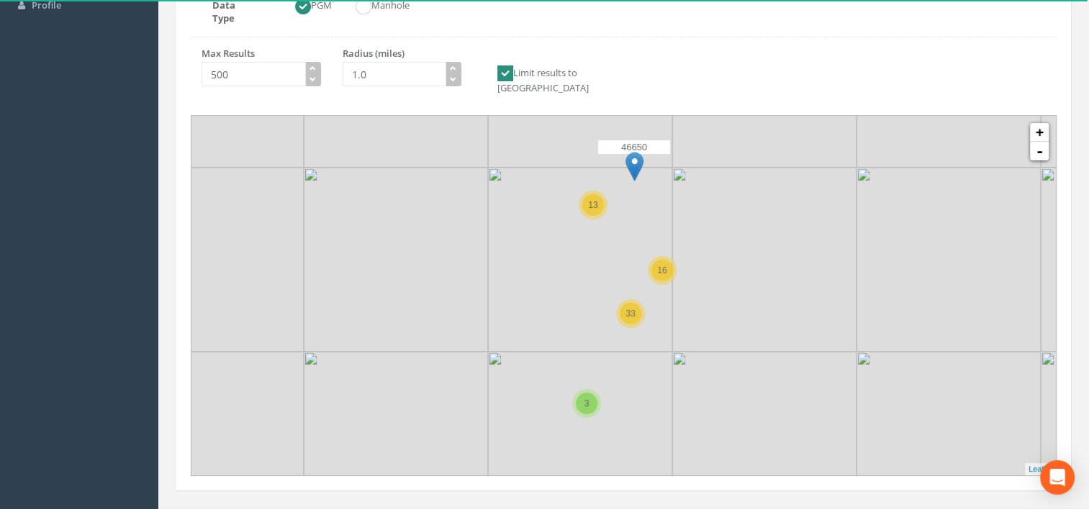
click at [748, 275] on img at bounding box center [764, 260] width 184 height 184
click at [748, 273] on img at bounding box center [764, 260] width 184 height 184
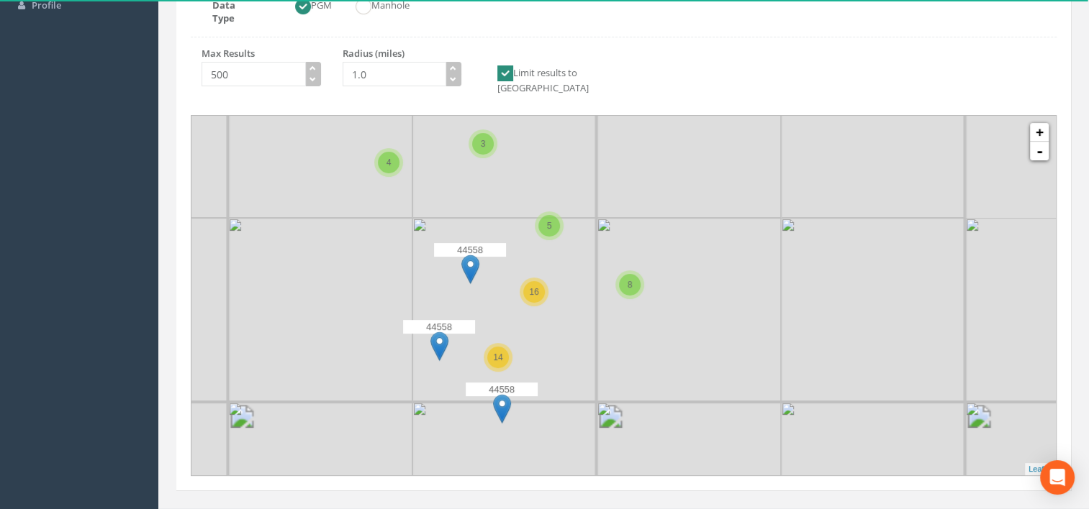
click at [645, 338] on img at bounding box center [689, 310] width 184 height 184
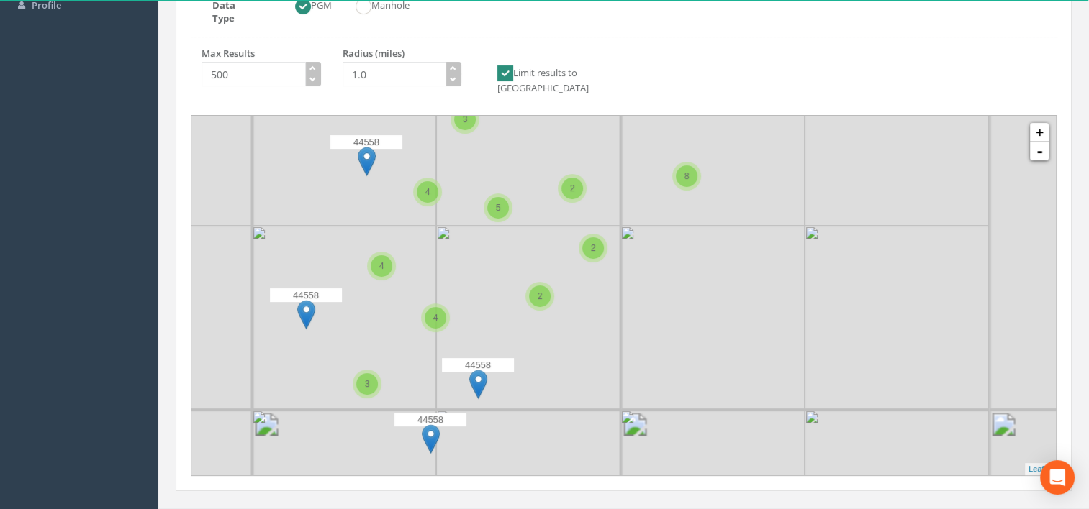
drag, startPoint x: 705, startPoint y: 325, endPoint x: 720, endPoint y: 317, distance: 16.4
click at [720, 317] on img at bounding box center [712, 318] width 184 height 184
click at [625, 334] on img at bounding box center [712, 318] width 184 height 184
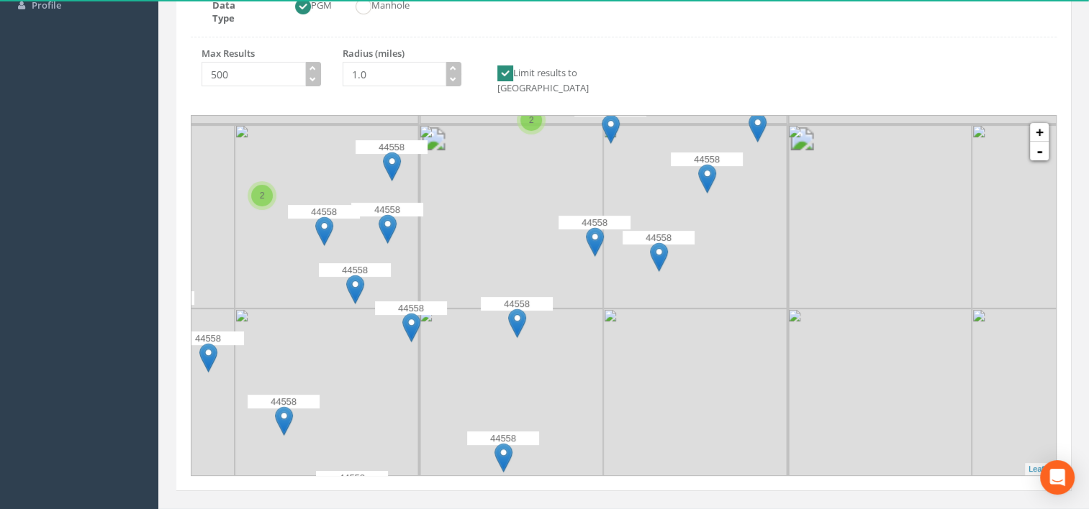
drag, startPoint x: 660, startPoint y: 351, endPoint x: 756, endPoint y: 366, distance: 97.5
click at [756, 366] on img at bounding box center [695, 401] width 184 height 184
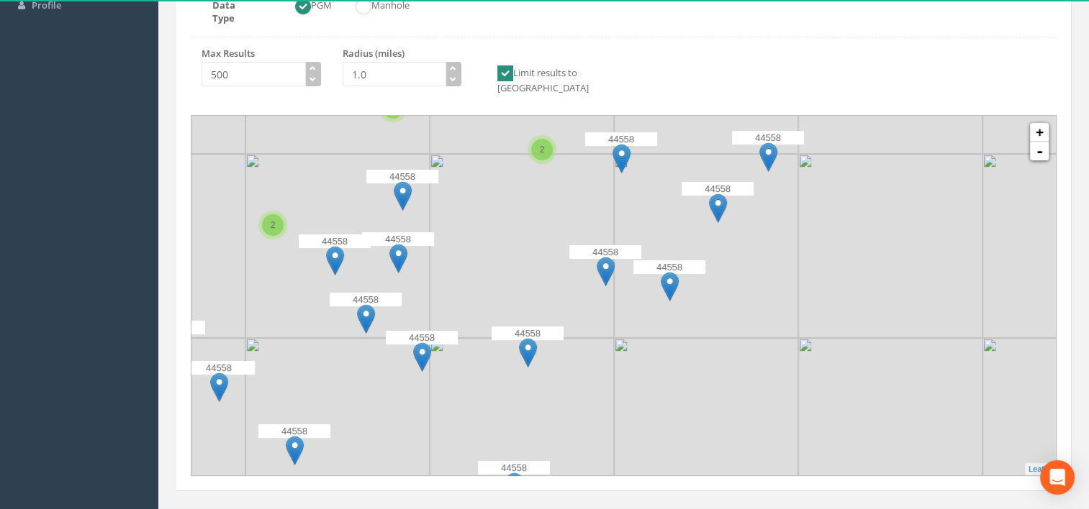
drag, startPoint x: 733, startPoint y: 377, endPoint x: 704, endPoint y: 398, distance: 35.6
click at [704, 398] on img at bounding box center [706, 430] width 184 height 184
